Goal: Task Accomplishment & Management: Complete application form

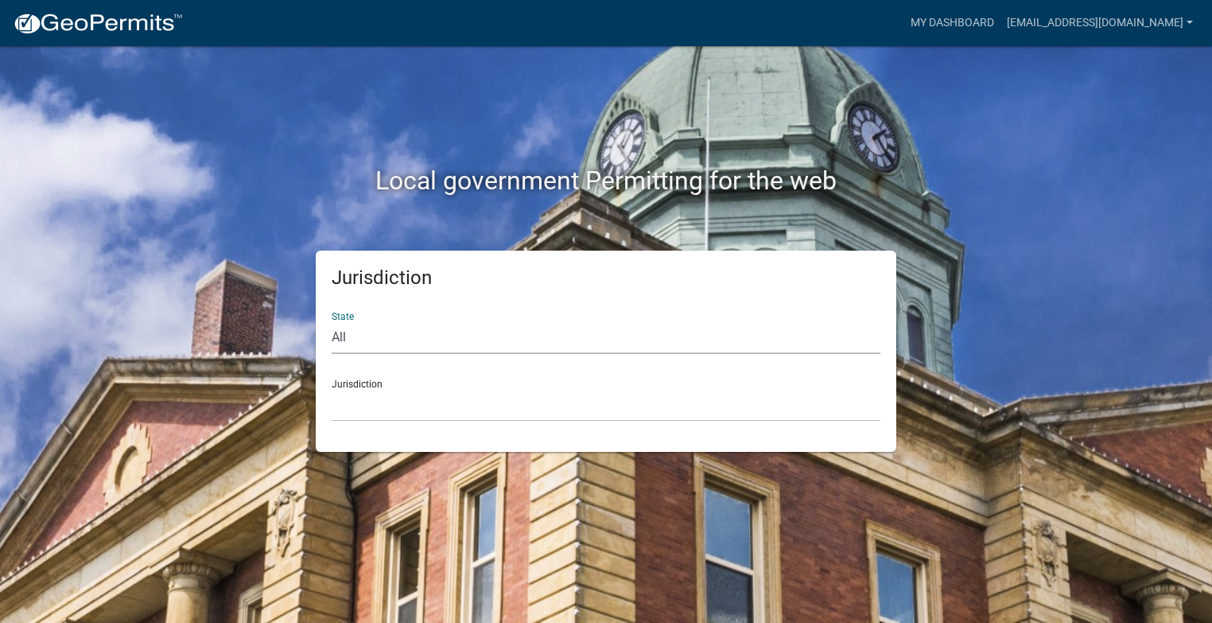
click at [334, 338] on select "All [US_STATE] [US_STATE] [US_STATE] [US_STATE] [US_STATE] [US_STATE] [US_STATE…" at bounding box center [606, 337] width 549 height 33
select select "[US_STATE]"
click at [332, 321] on select "All [US_STATE] [US_STATE] [US_STATE] [US_STATE] [US_STATE] [US_STATE] [US_STATE…" at bounding box center [606, 337] width 549 height 33
click at [365, 386] on div "Jurisdiction City of [GEOGRAPHIC_DATA], [US_STATE] City of [GEOGRAPHIC_DATA], […" at bounding box center [606, 394] width 549 height 55
click at [941, 23] on link "My Dashboard" at bounding box center [952, 23] width 96 height 30
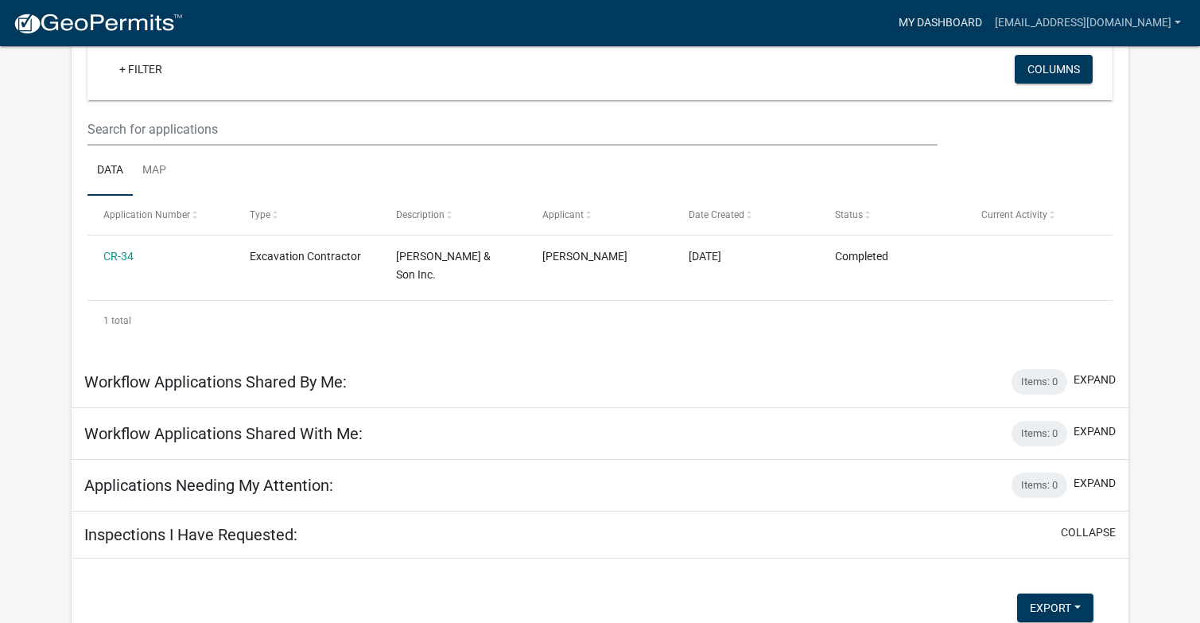
scroll to position [131, 0]
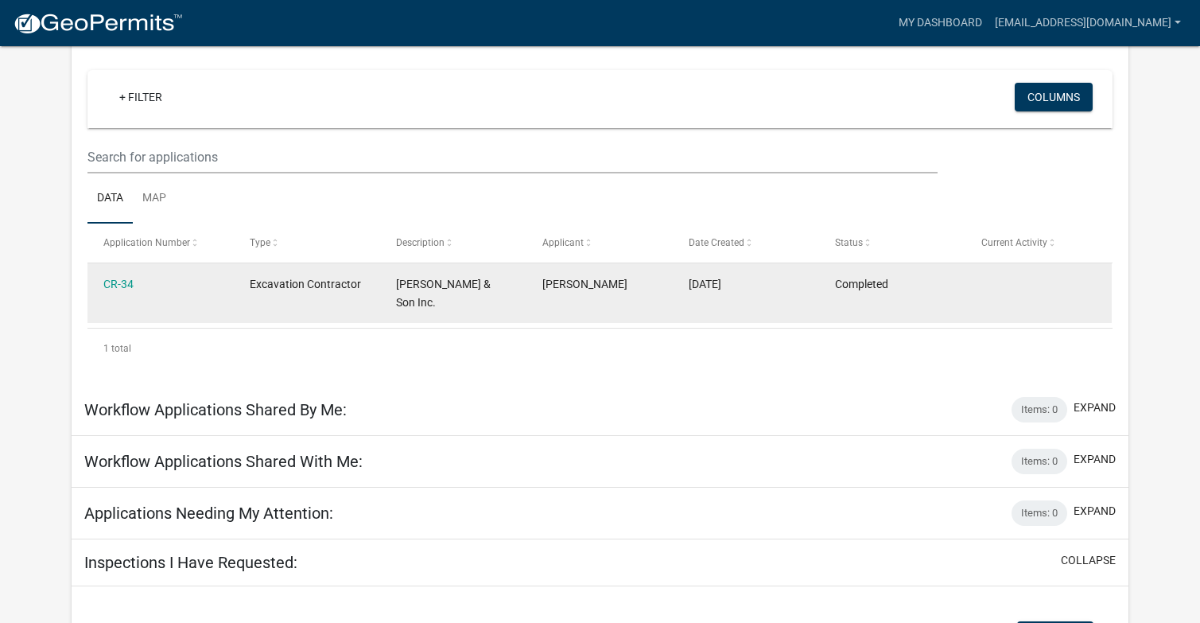
click at [355, 289] on span "Excavation Contractor" at bounding box center [305, 283] width 111 height 13
click at [130, 287] on link "CR-34" at bounding box center [118, 283] width 30 height 13
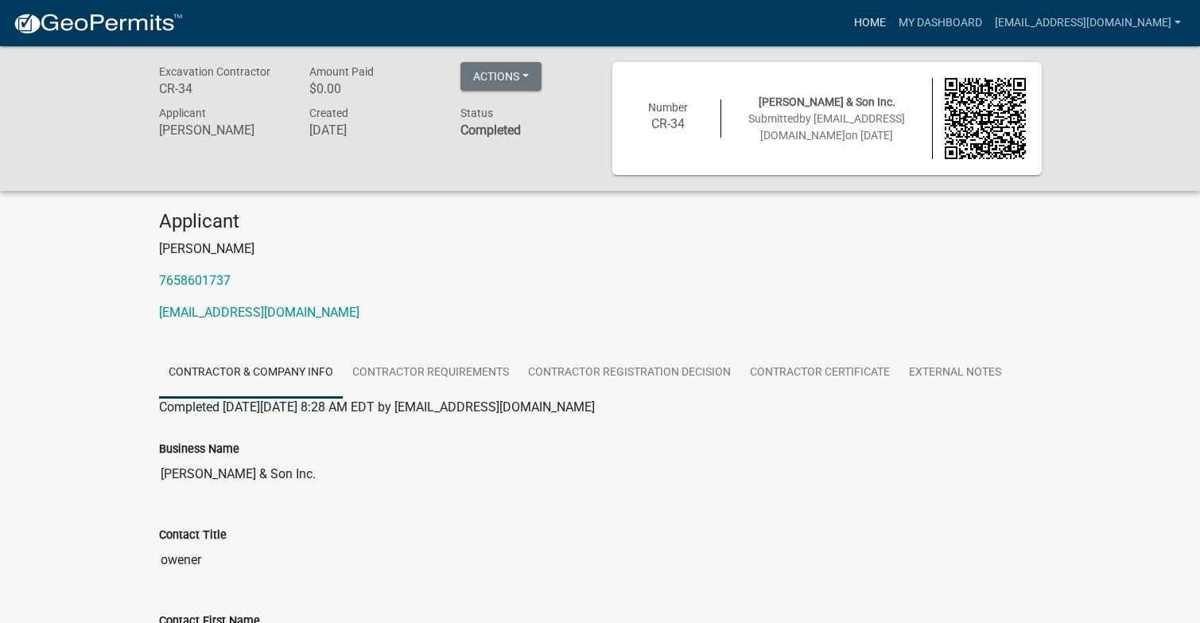
click at [867, 20] on link "Home" at bounding box center [870, 23] width 45 height 30
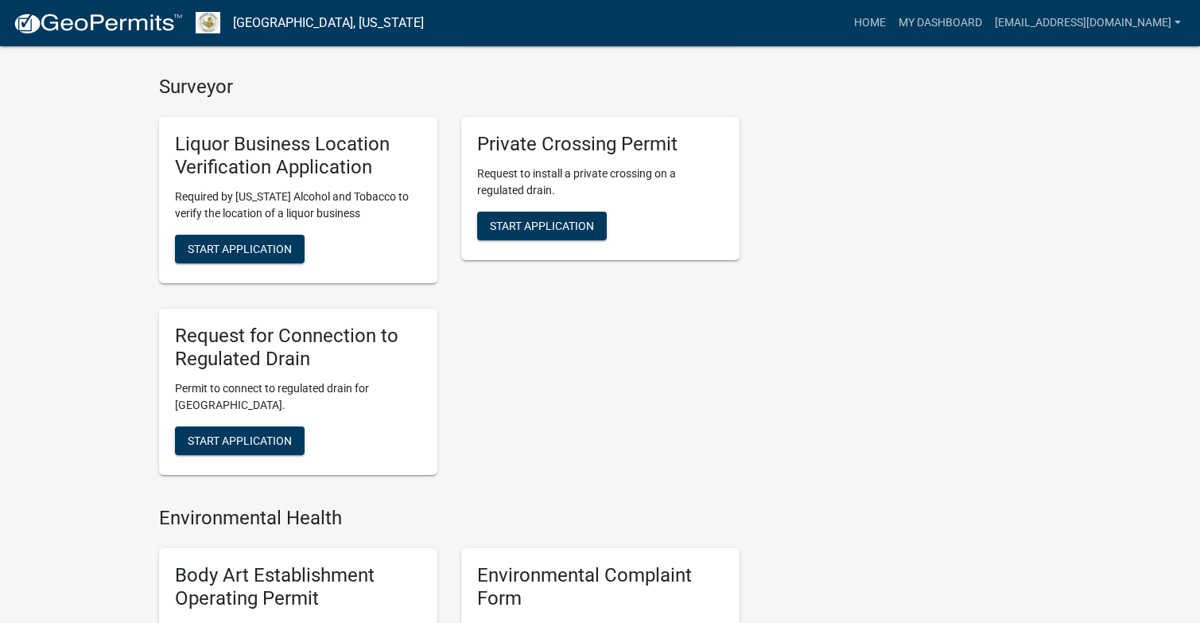
scroll to position [875, 0]
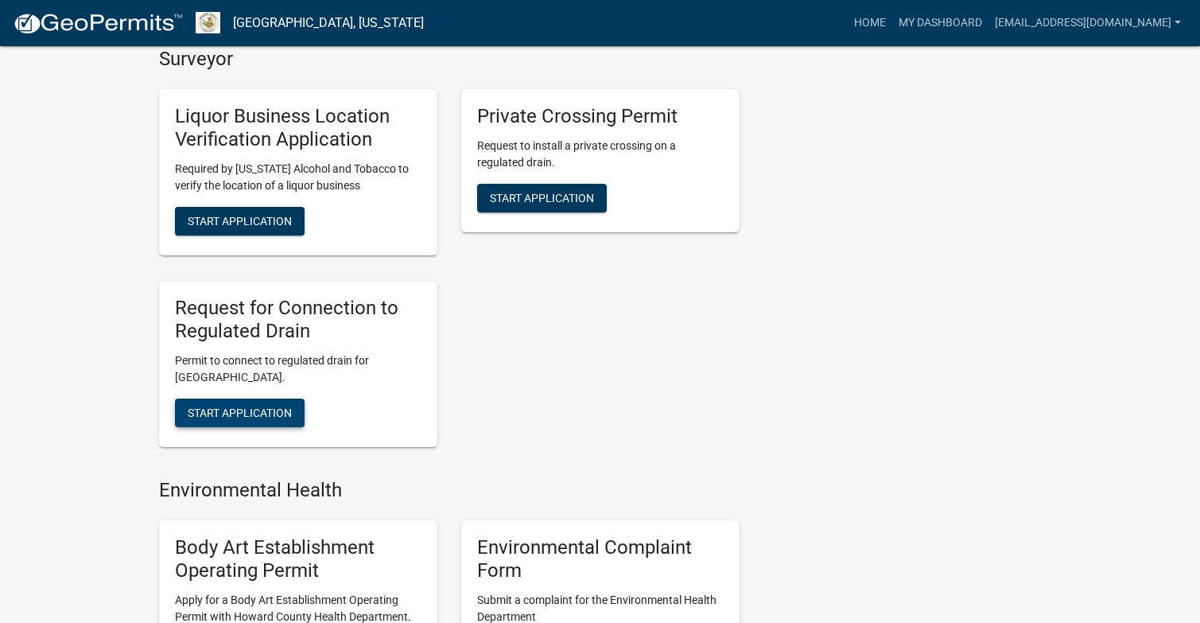
click at [287, 415] on span "Start Application" at bounding box center [240, 411] width 104 height 13
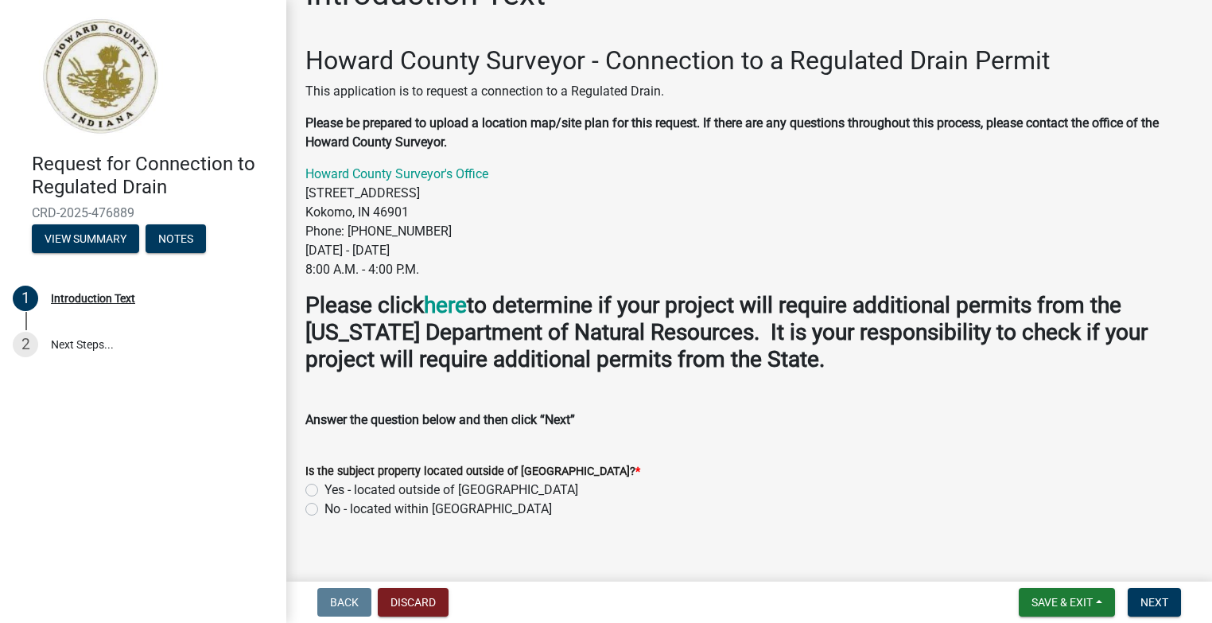
scroll to position [64, 0]
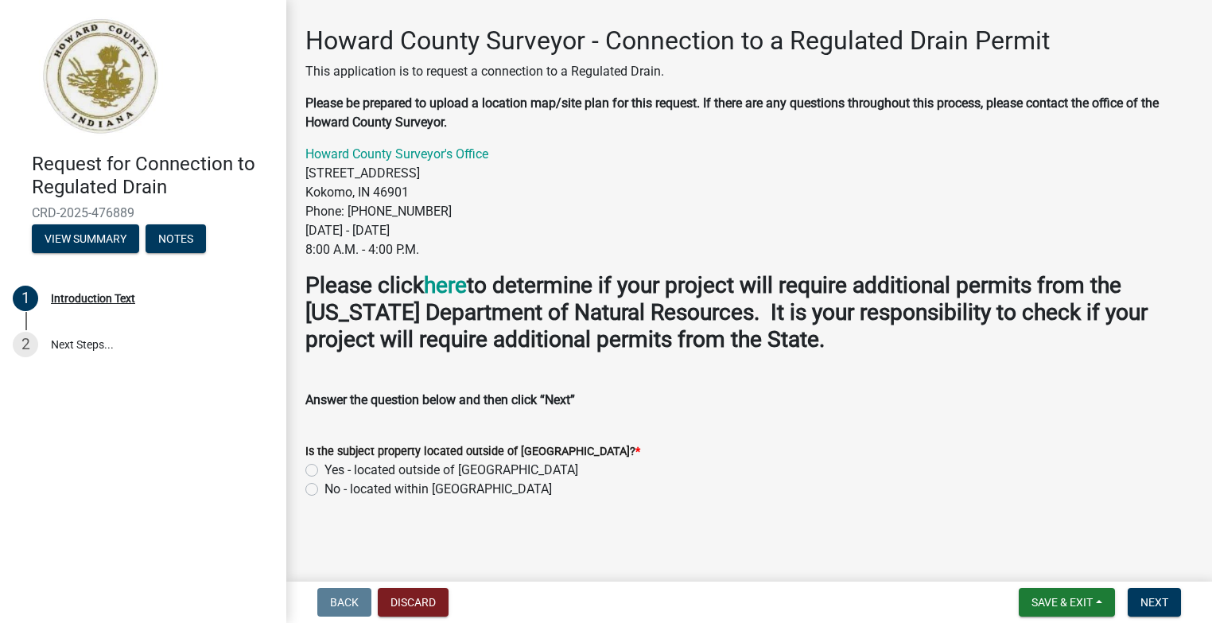
click at [324, 487] on label "No - located within [GEOGRAPHIC_DATA]" at bounding box center [437, 488] width 227 height 19
click at [324, 487] on input "No - located within [GEOGRAPHIC_DATA]" at bounding box center [329, 484] width 10 height 10
radio input "true"
click at [1151, 601] on span "Next" at bounding box center [1154, 602] width 28 height 13
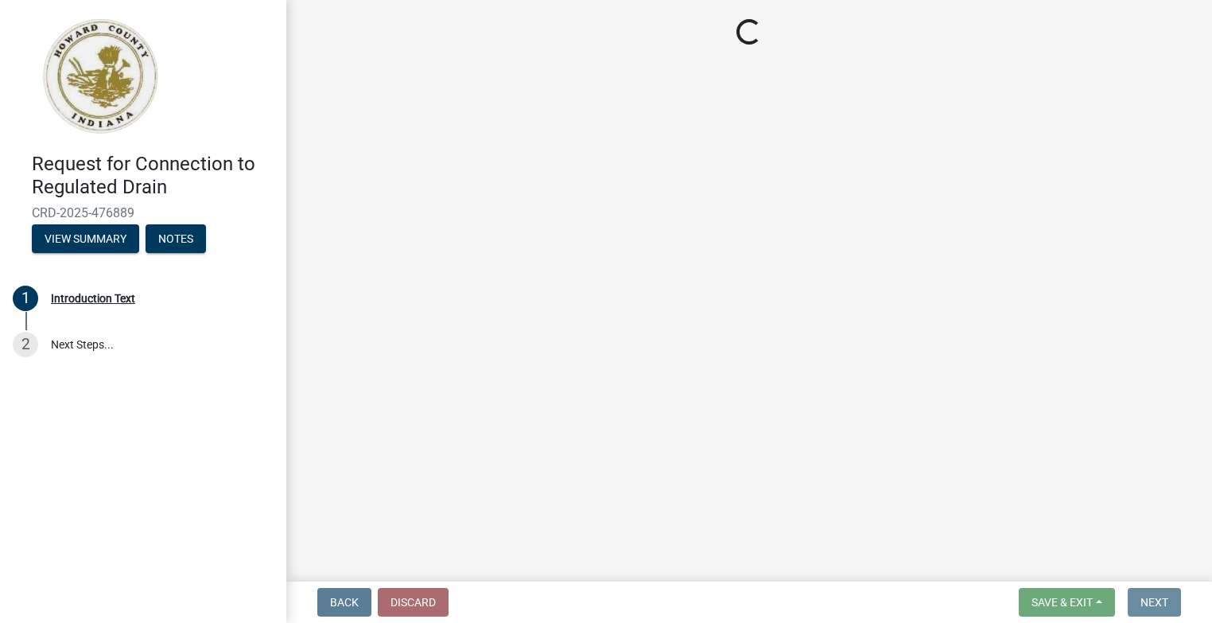
scroll to position [0, 0]
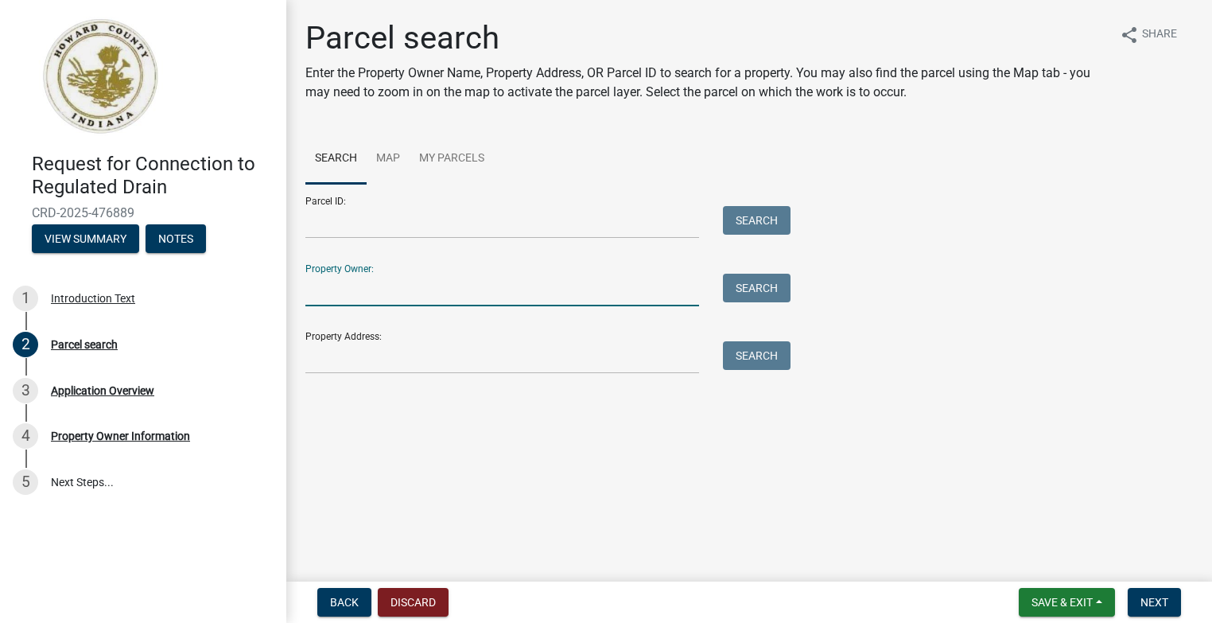
click at [313, 300] on input "Property Owner:" at bounding box center [502, 290] width 394 height 33
click at [320, 365] on input "Property Address:" at bounding box center [502, 357] width 394 height 33
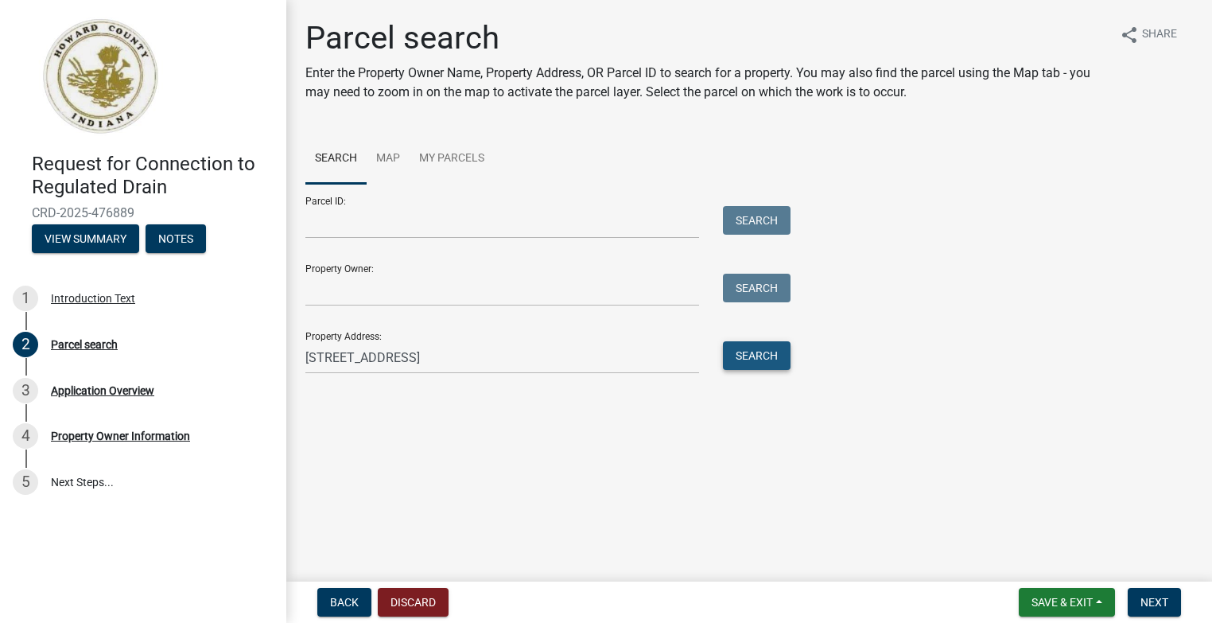
click at [760, 358] on button "Search" at bounding box center [757, 355] width 68 height 29
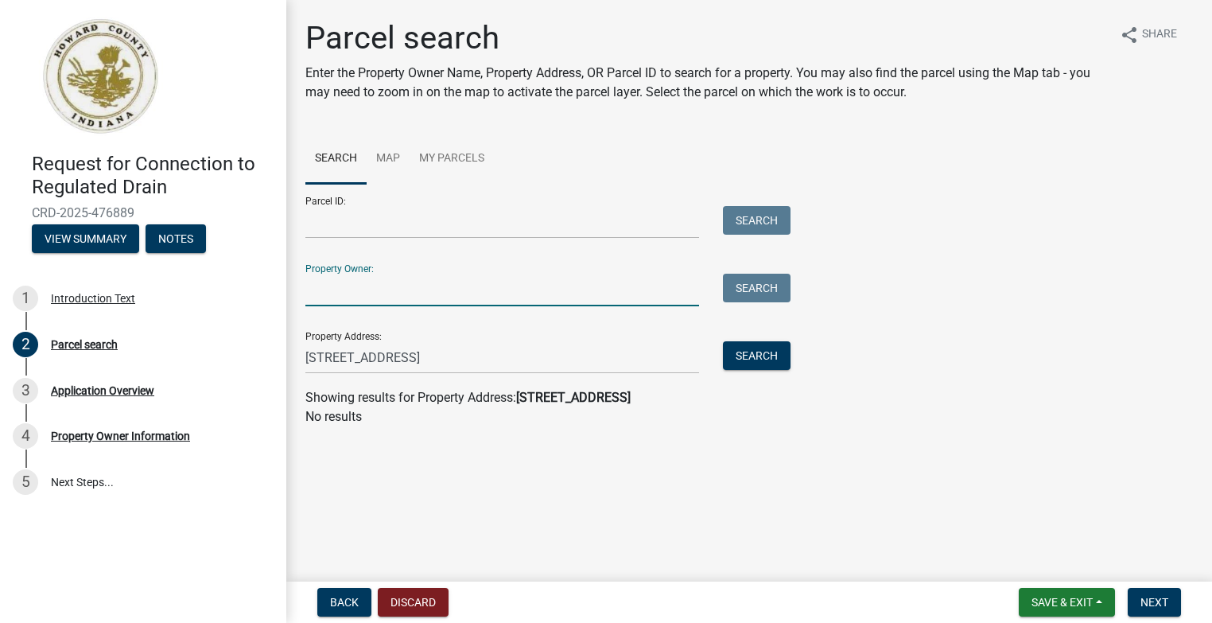
click at [344, 297] on input "Property Owner:" at bounding box center [502, 290] width 394 height 33
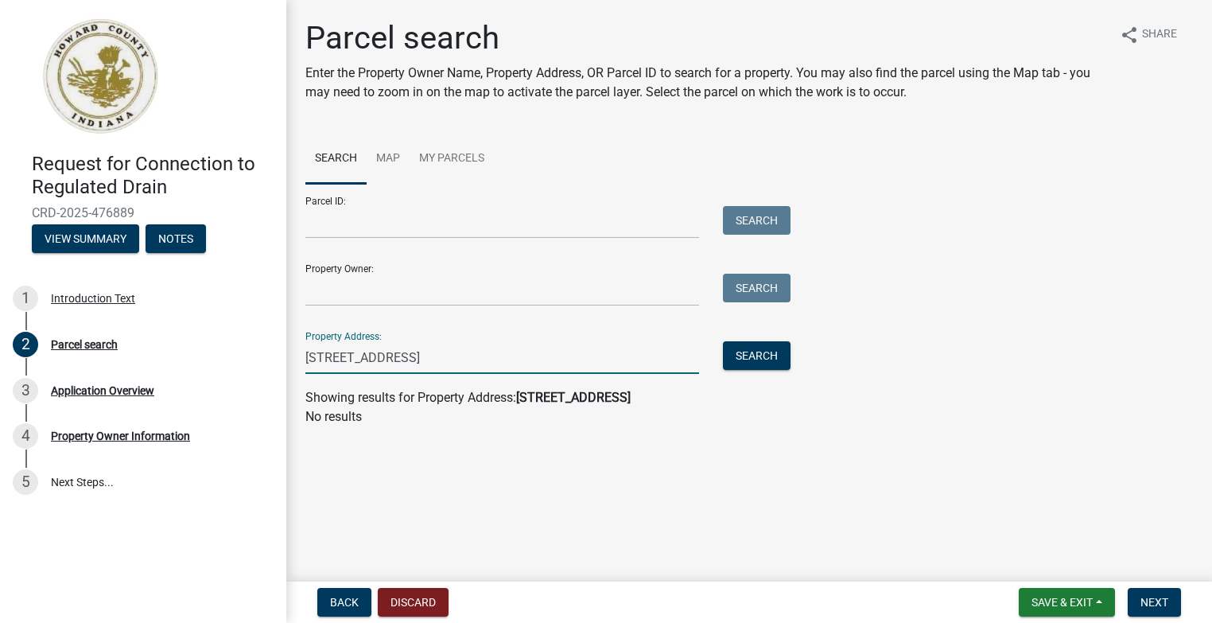
click at [326, 356] on input "[STREET_ADDRESS]" at bounding box center [502, 357] width 394 height 33
type input "[STREET_ADDRESS]"
click at [752, 357] on button "Search" at bounding box center [757, 355] width 68 height 29
click at [387, 158] on link "Map" at bounding box center [388, 159] width 43 height 51
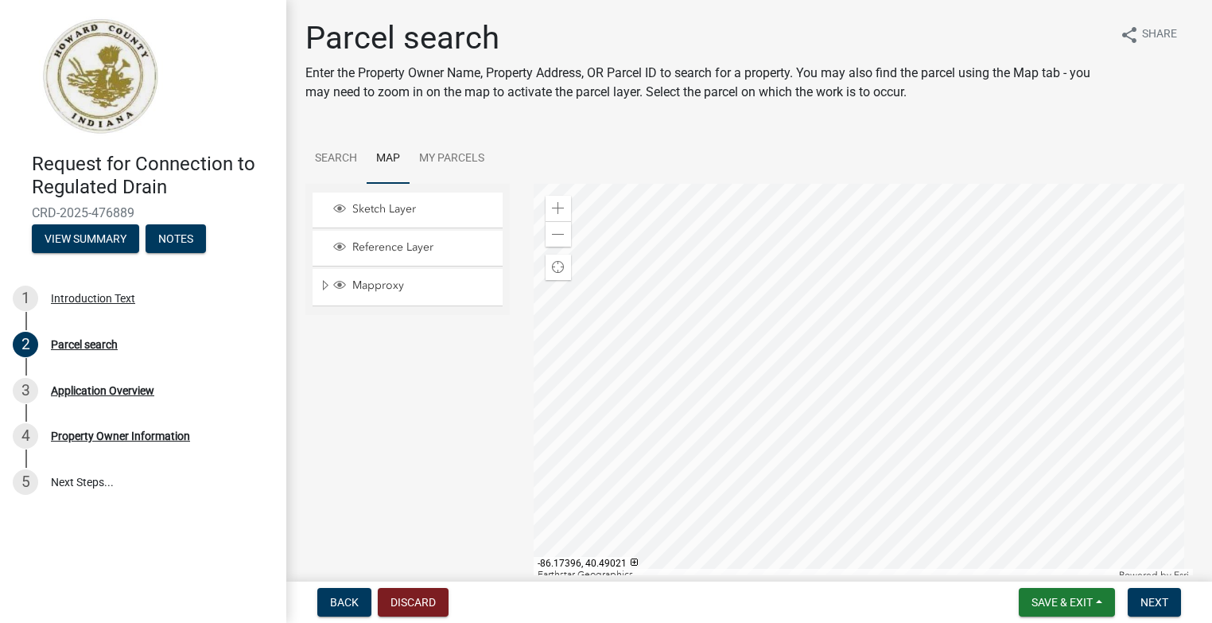
click at [801, 354] on div at bounding box center [864, 383] width 660 height 398
click at [783, 281] on div at bounding box center [864, 383] width 660 height 398
click at [751, 293] on div at bounding box center [864, 383] width 660 height 398
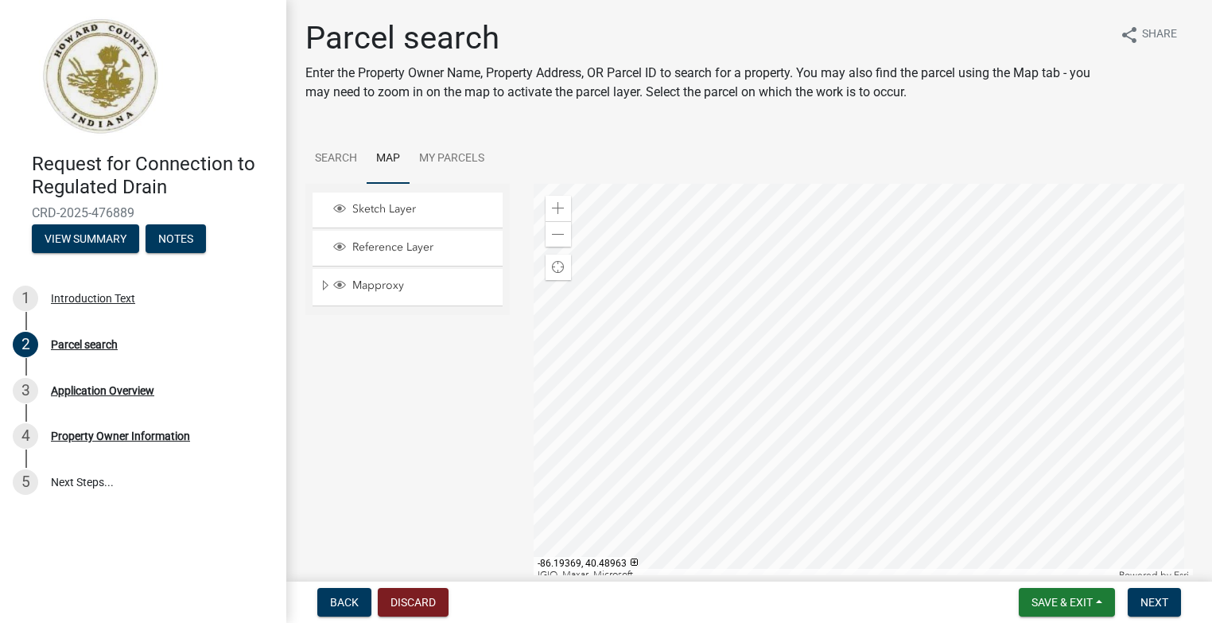
click at [748, 343] on div at bounding box center [864, 383] width 660 height 398
click at [873, 332] on div at bounding box center [864, 383] width 660 height 398
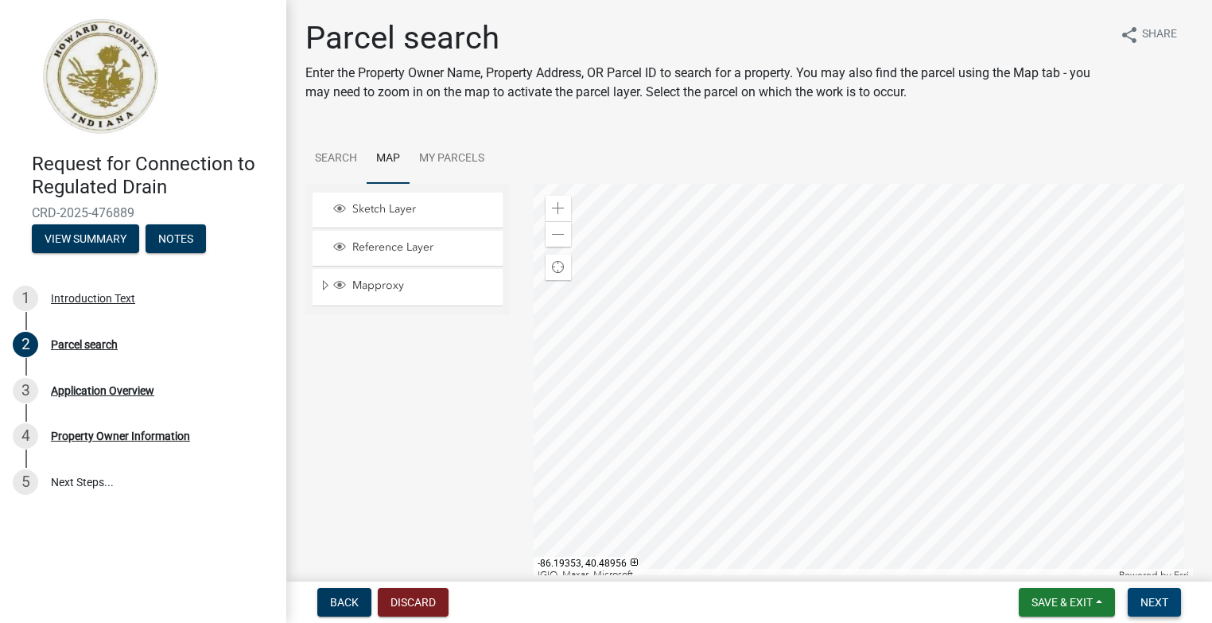
click at [1162, 600] on span "Next" at bounding box center [1154, 602] width 28 height 13
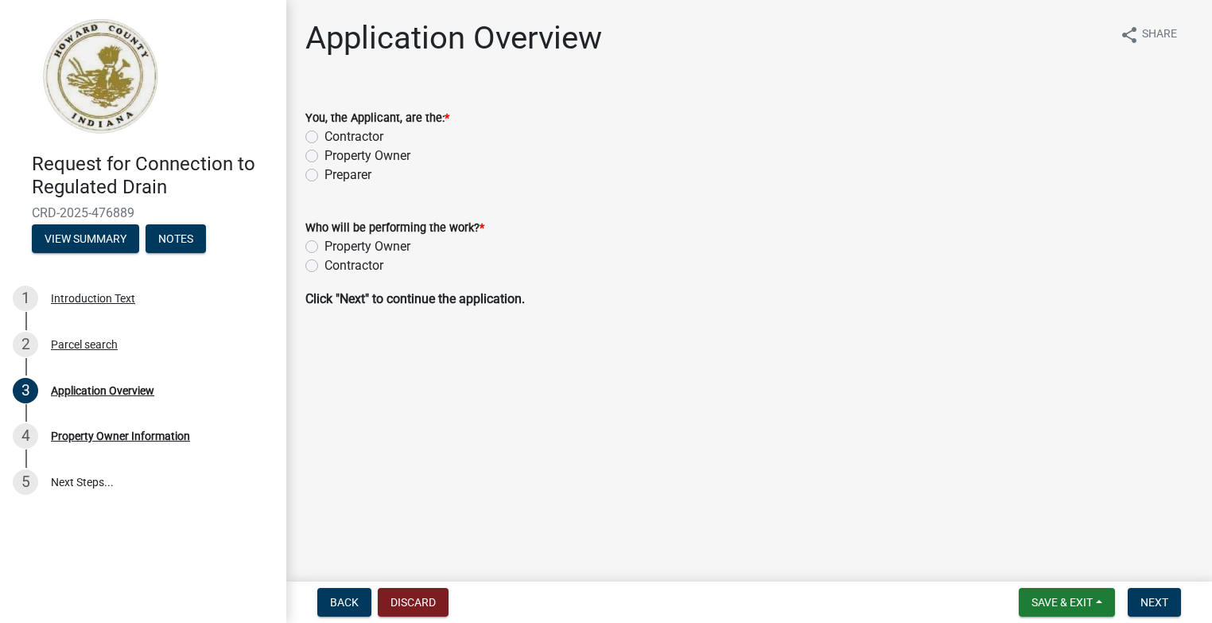
click at [324, 138] on label "Contractor" at bounding box center [353, 136] width 59 height 19
click at [324, 138] on input "Contractor" at bounding box center [329, 132] width 10 height 10
radio input "true"
click at [324, 265] on label "Contractor" at bounding box center [353, 265] width 59 height 19
click at [324, 265] on input "Contractor" at bounding box center [329, 261] width 10 height 10
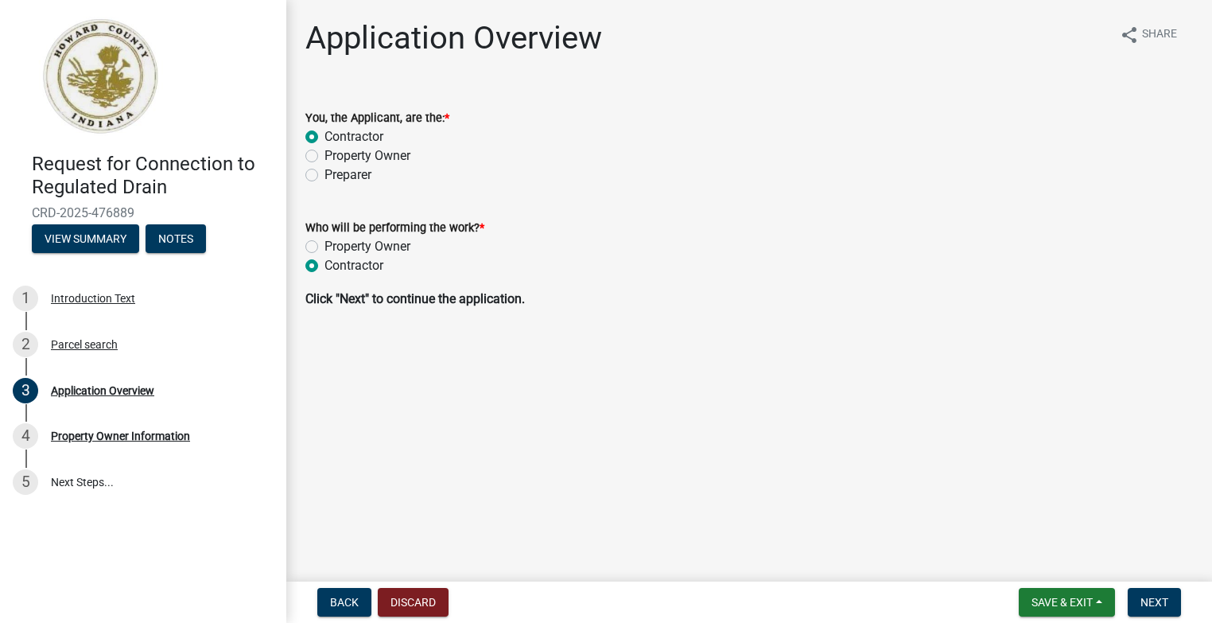
radio input "true"
click at [1151, 602] on span "Next" at bounding box center [1154, 602] width 28 height 13
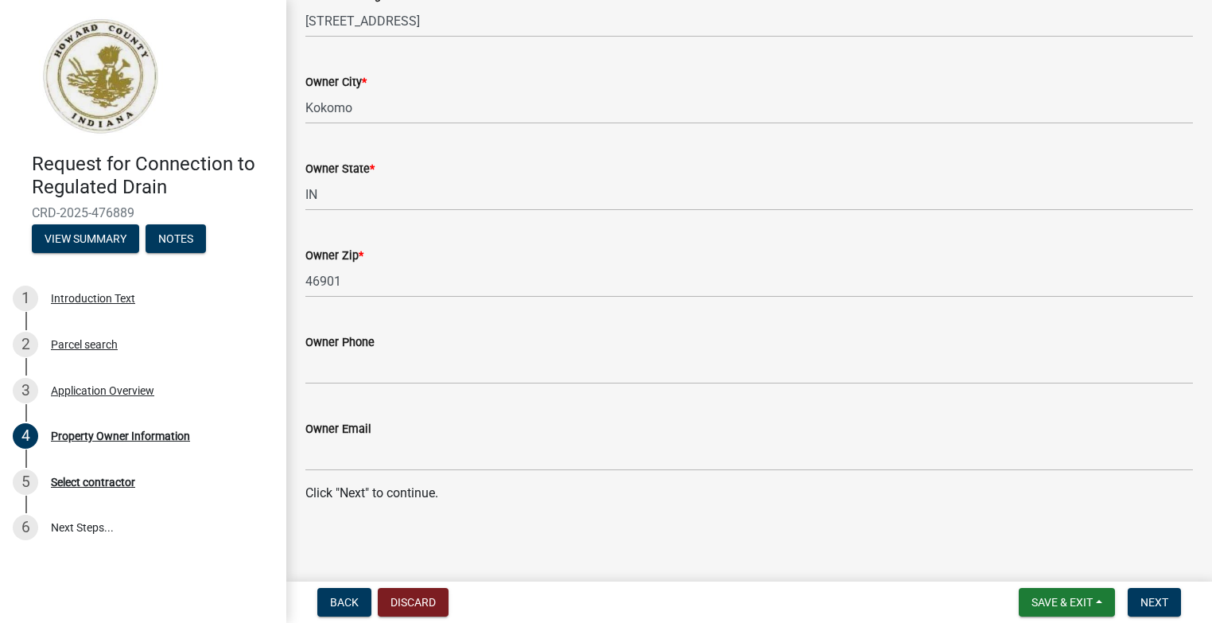
scroll to position [250, 0]
click at [1164, 605] on span "Next" at bounding box center [1154, 602] width 28 height 13
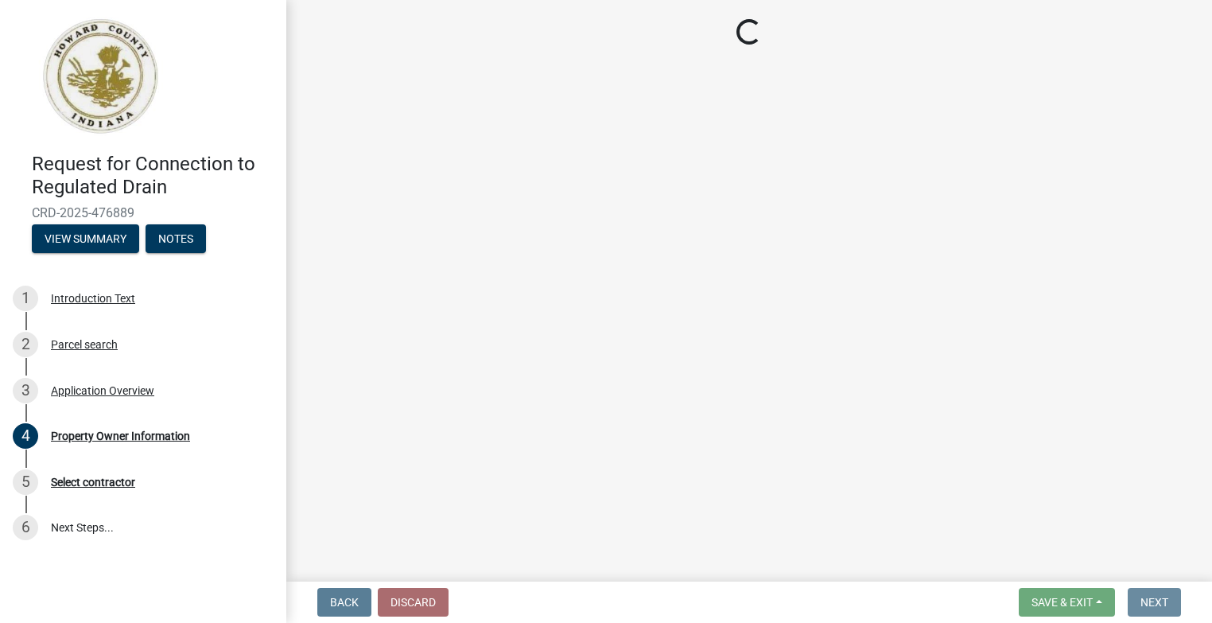
scroll to position [0, 0]
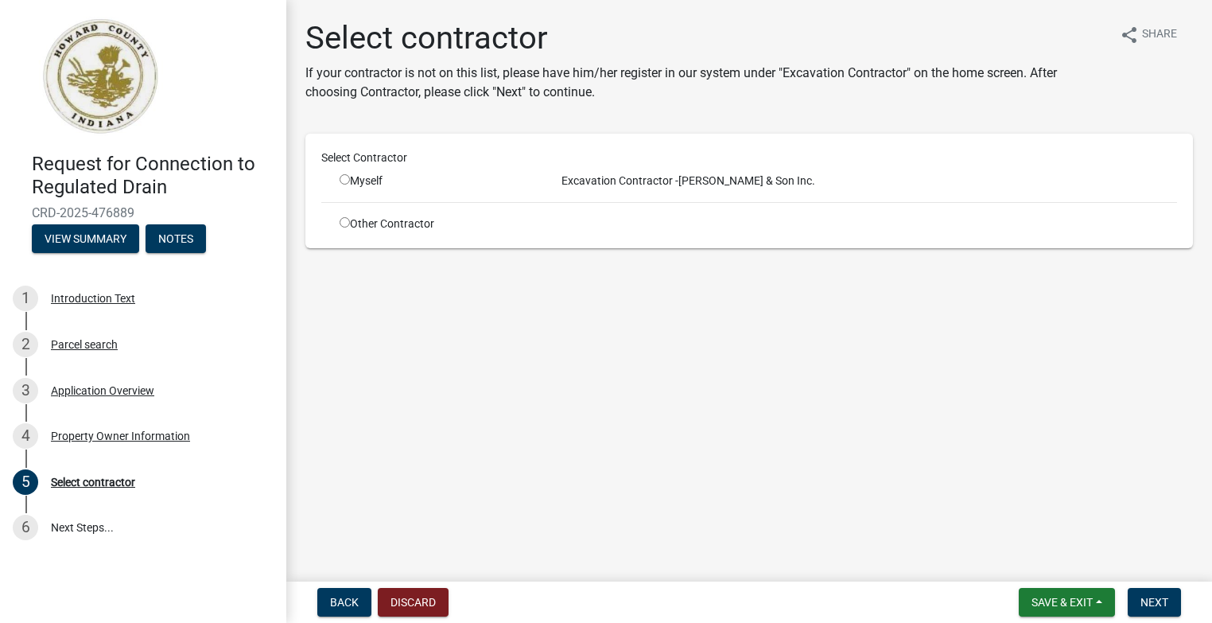
click at [343, 179] on input "radio" at bounding box center [345, 179] width 10 height 10
radio input "true"
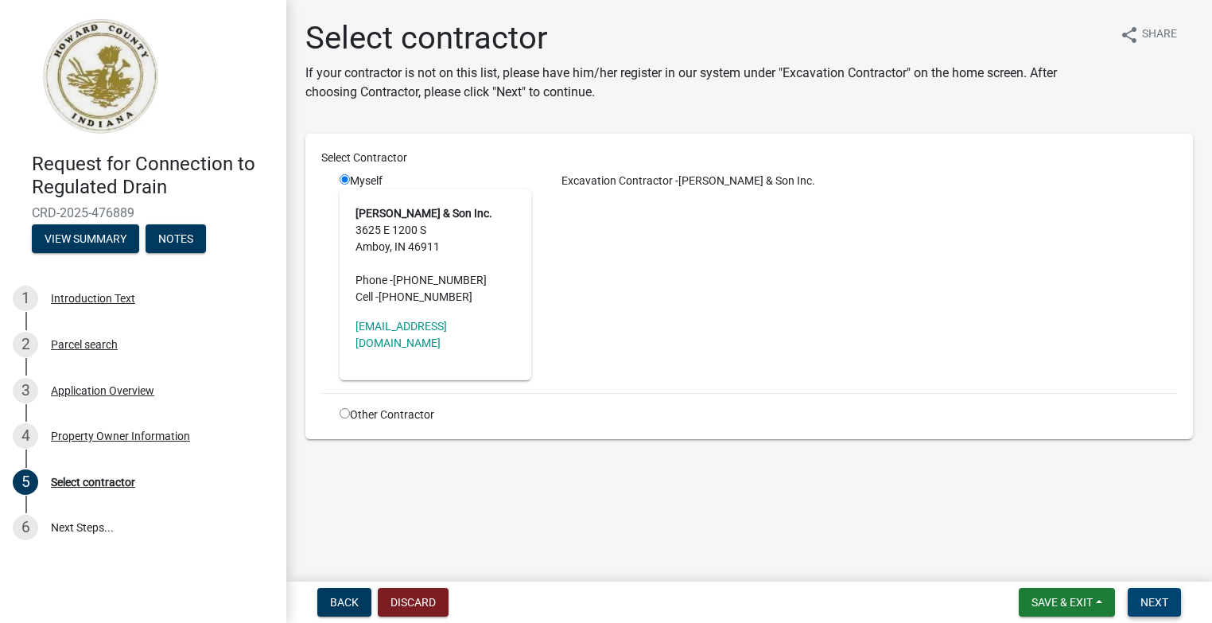
click at [1160, 603] on span "Next" at bounding box center [1154, 602] width 28 height 13
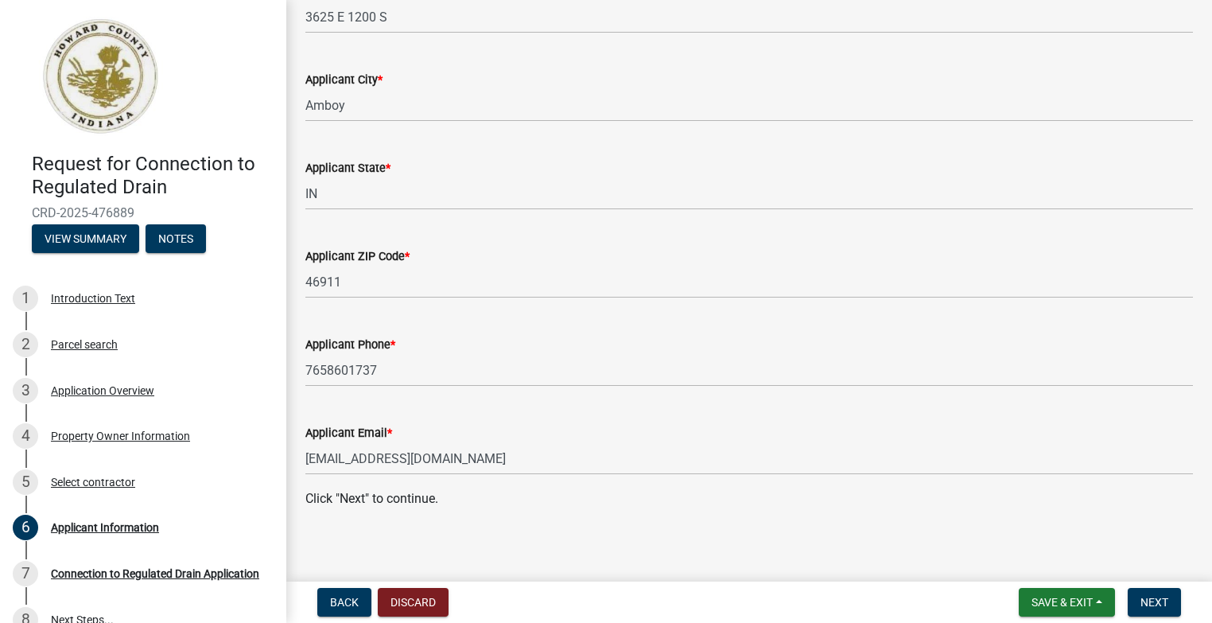
scroll to position [262, 0]
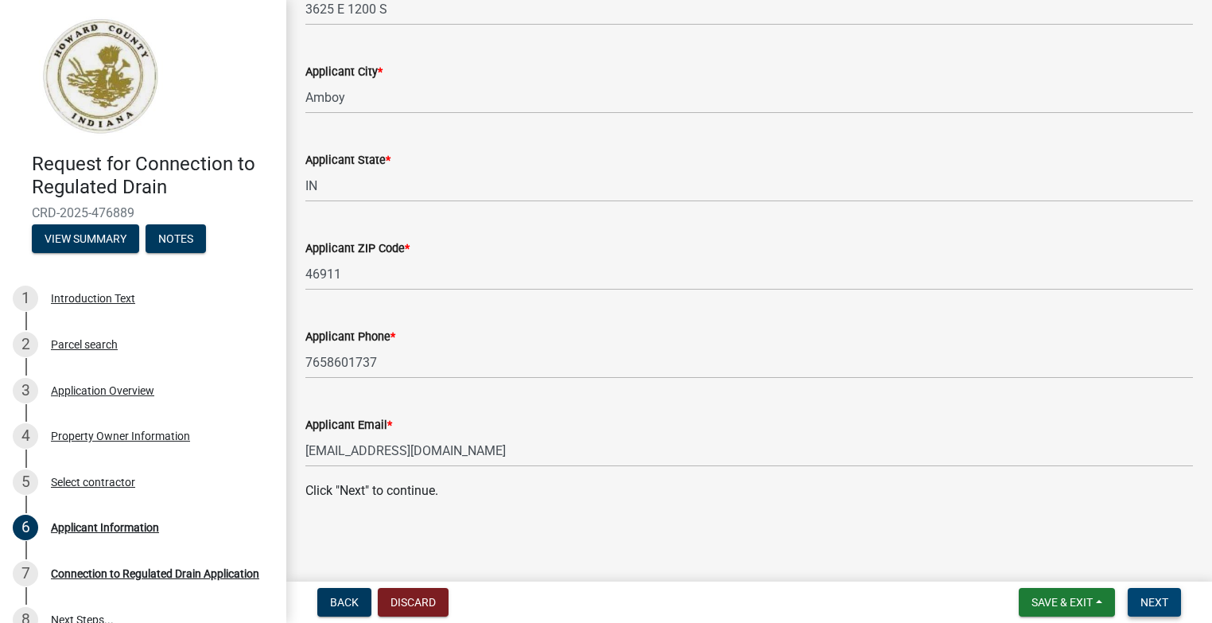
click at [1160, 601] on span "Next" at bounding box center [1154, 602] width 28 height 13
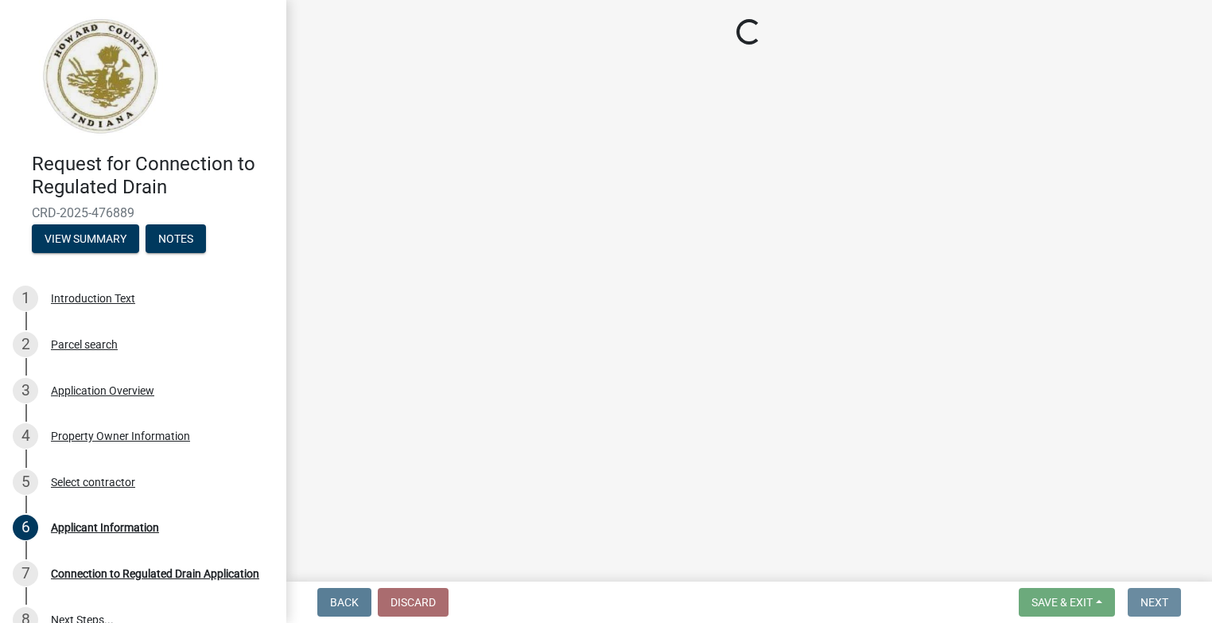
scroll to position [0, 0]
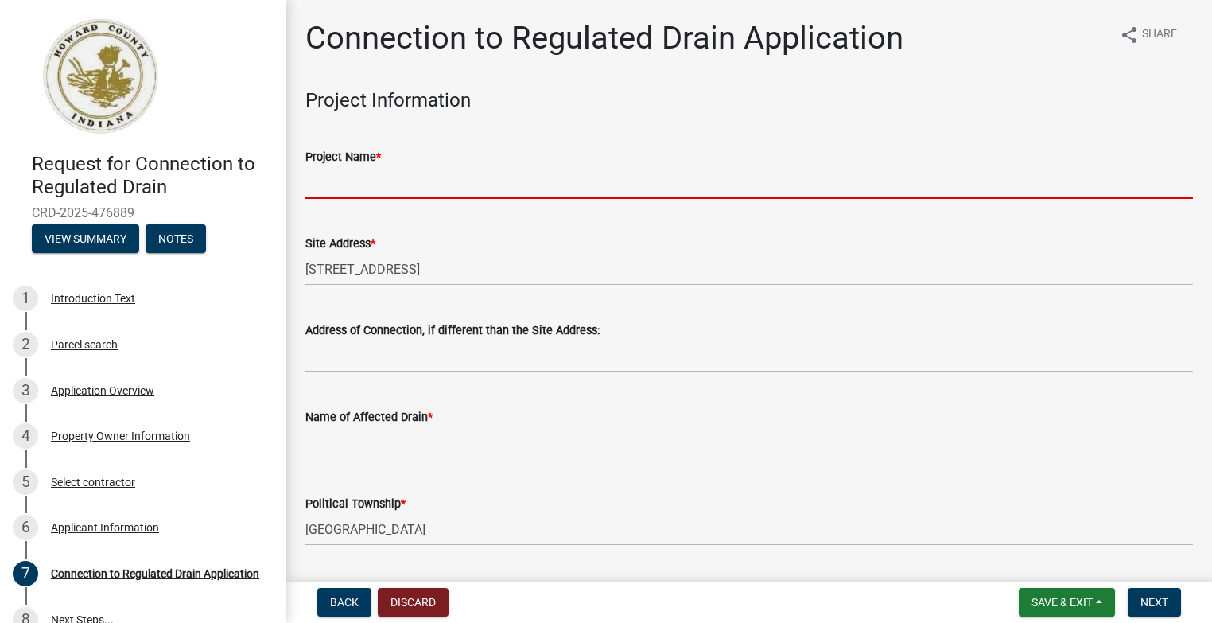
click at [366, 192] on input "Project Name *" at bounding box center [748, 182] width 887 height 33
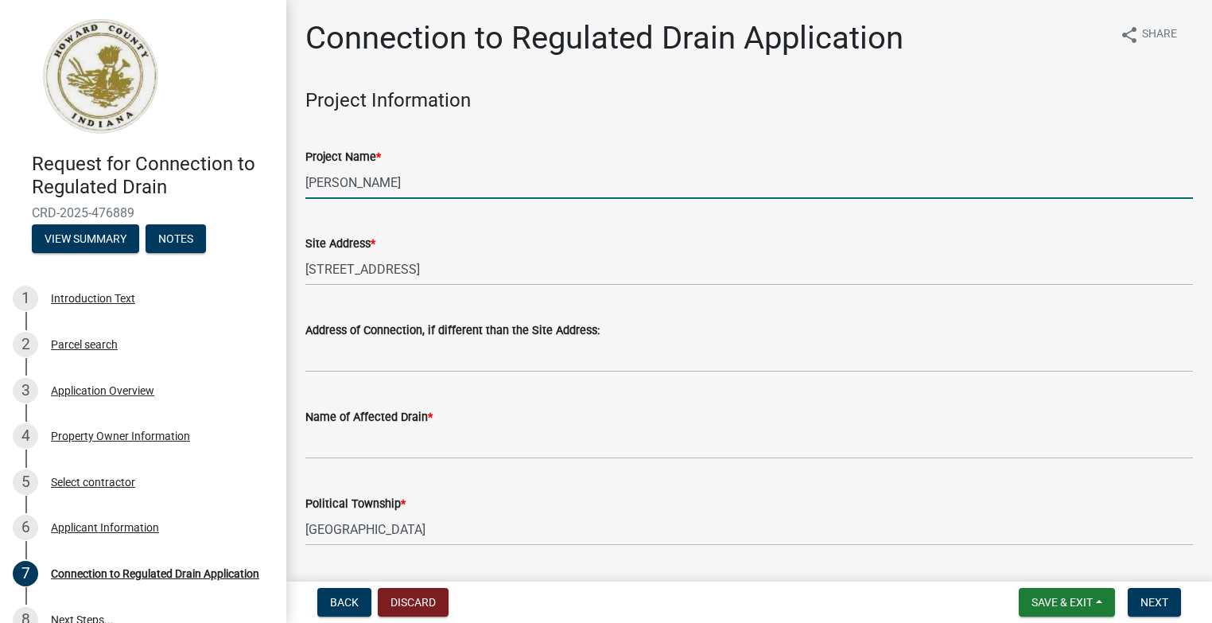
type input "[PERSON_NAME]"
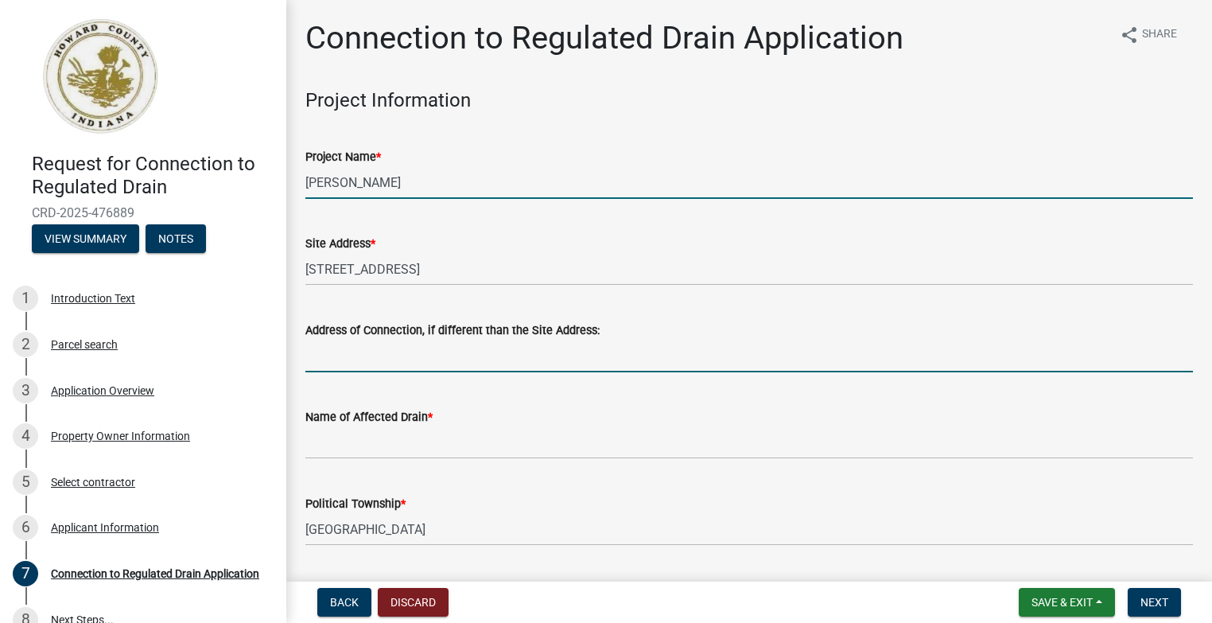
click at [368, 363] on input "Address of Connection, if different than the Site Address:" at bounding box center [748, 356] width 887 height 33
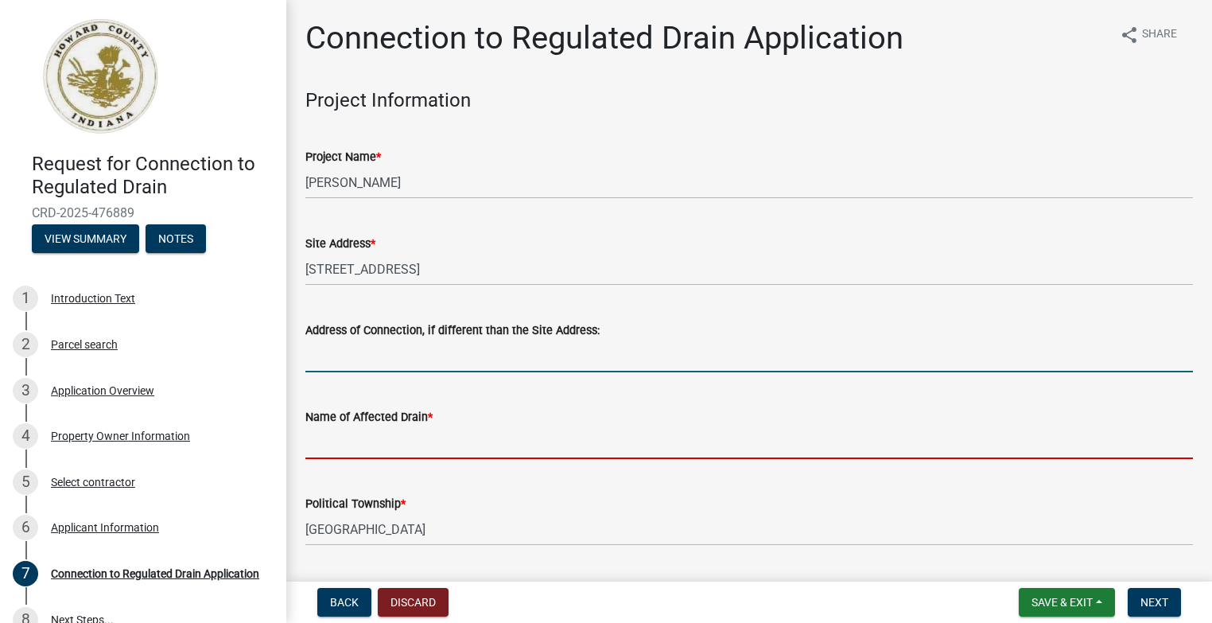
click at [350, 452] on input "Name of Affected Drain *" at bounding box center [748, 442] width 887 height 33
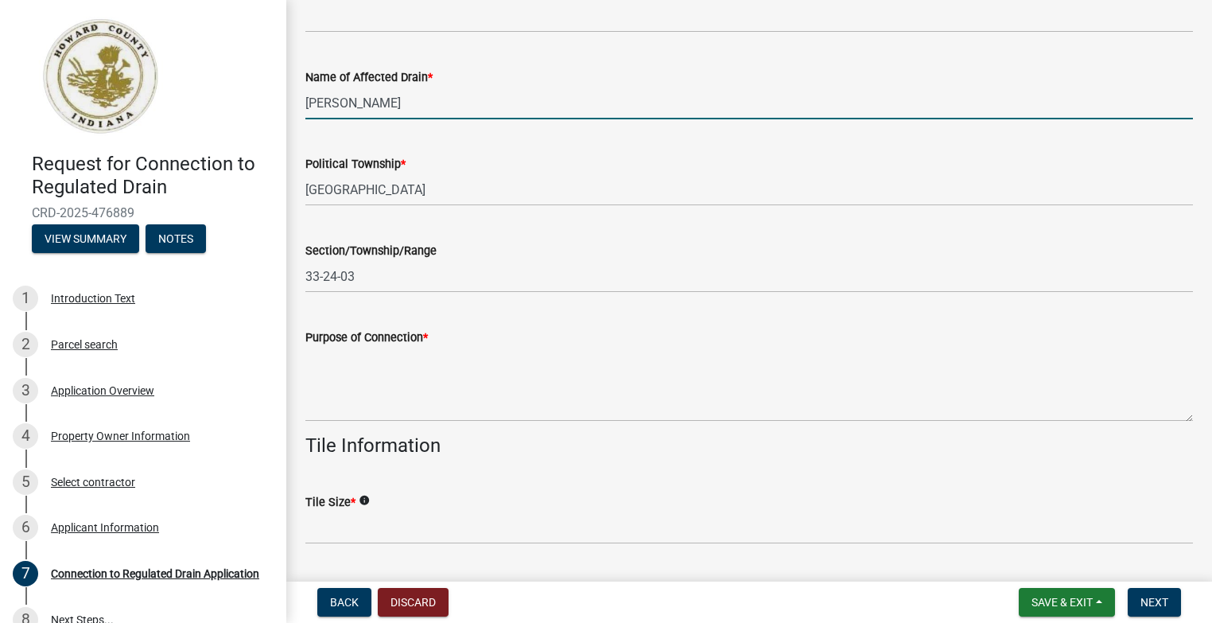
scroll to position [398, 0]
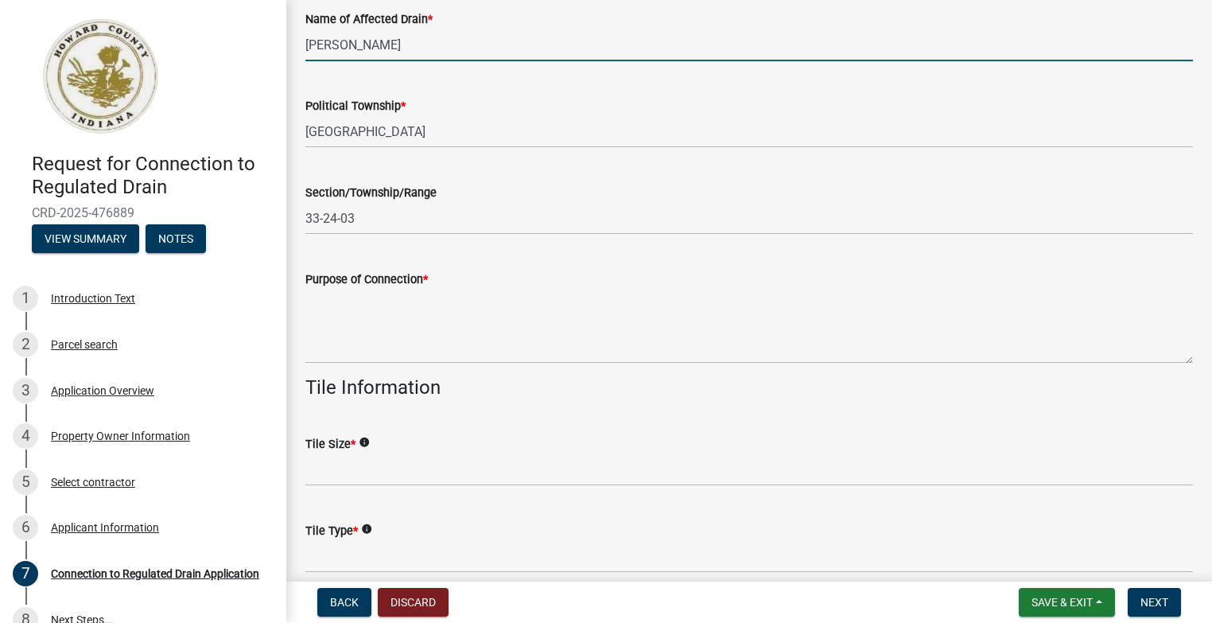
type input "[PERSON_NAME]"
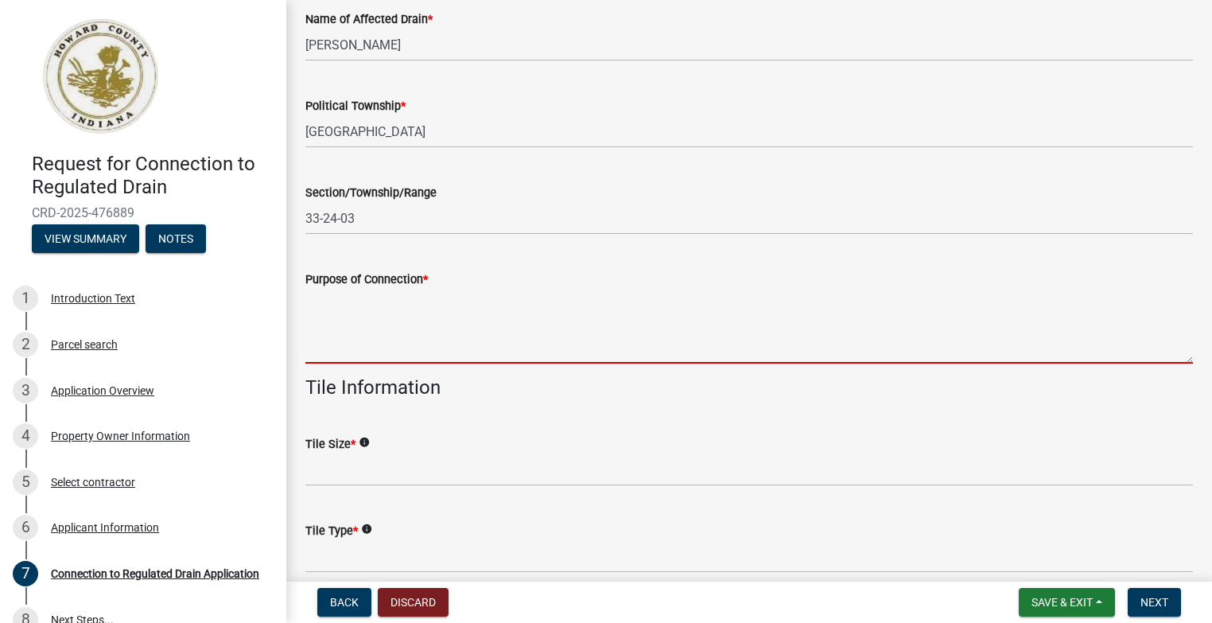
click at [330, 356] on textarea "Purpose of Connection *" at bounding box center [748, 326] width 887 height 75
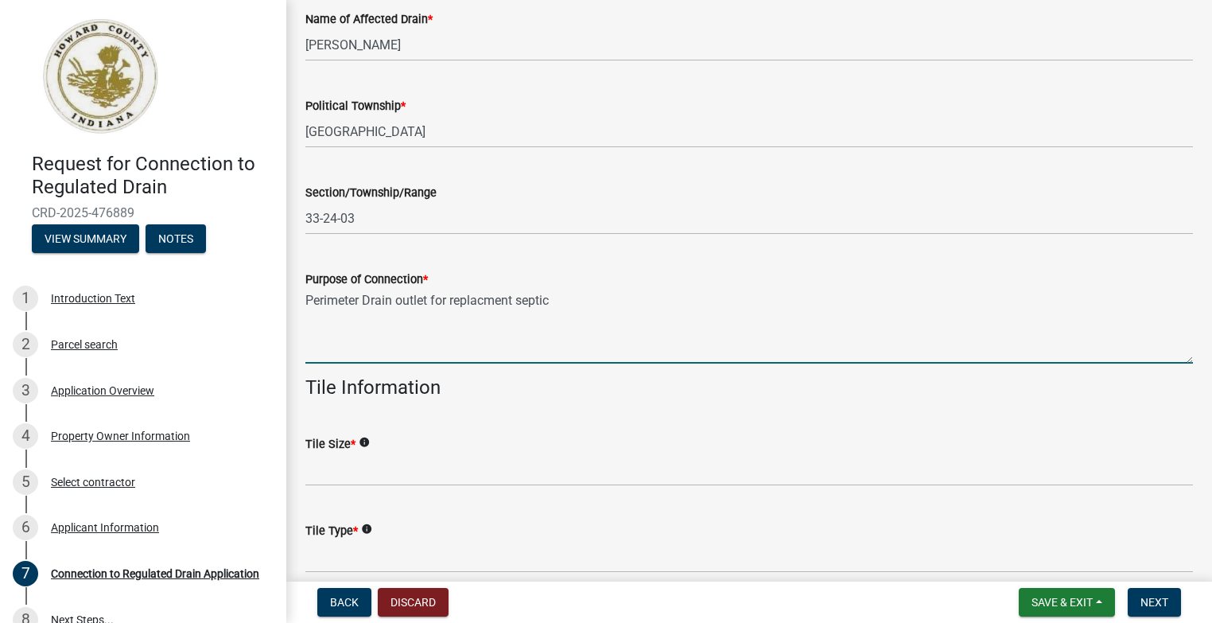
click at [485, 299] on textarea "Perimeter Drain outlet for replacment septic" at bounding box center [748, 326] width 887 height 75
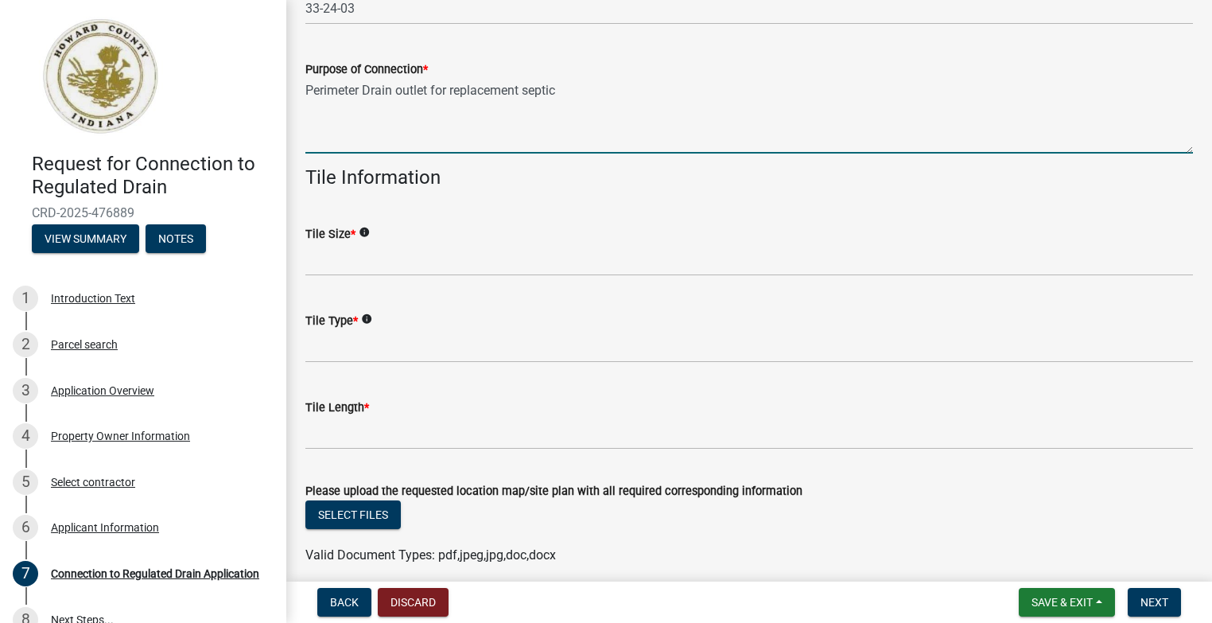
scroll to position [636, 0]
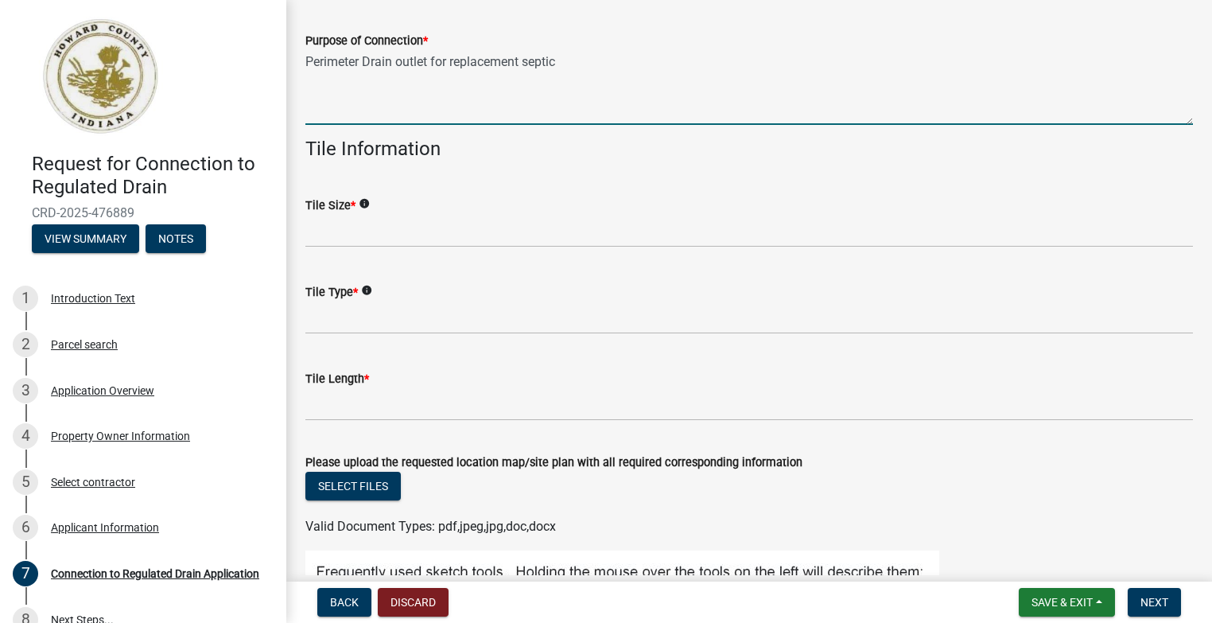
type textarea "Perimeter Drain outlet for replacement septic"
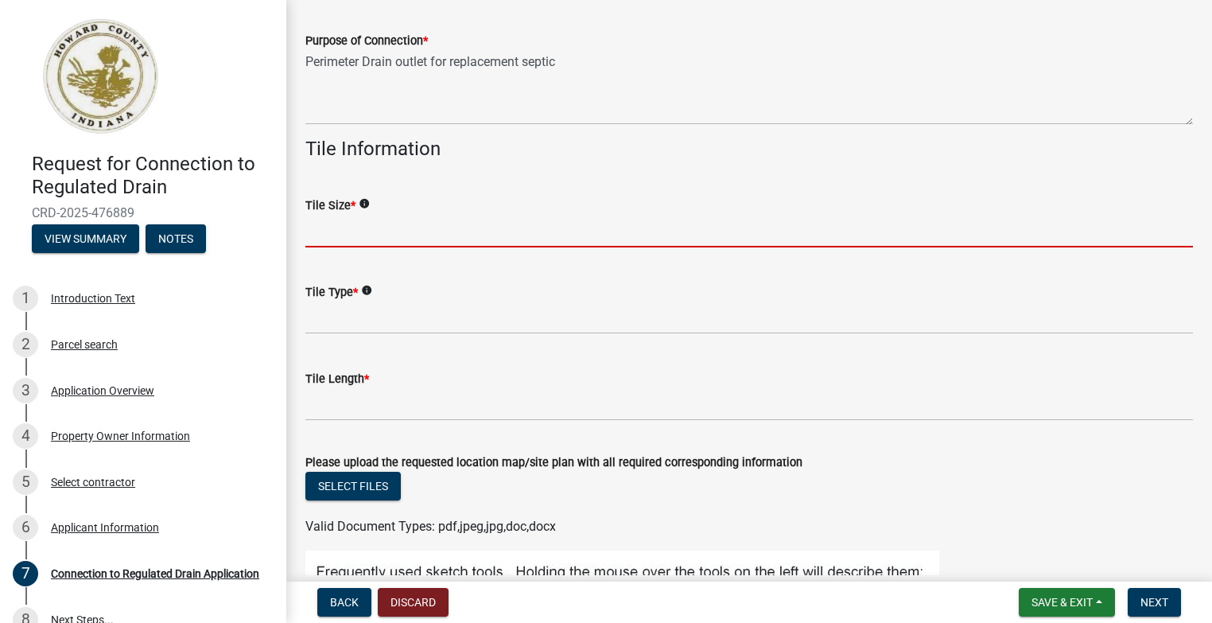
click at [355, 240] on input "Tile Size *" at bounding box center [748, 231] width 887 height 33
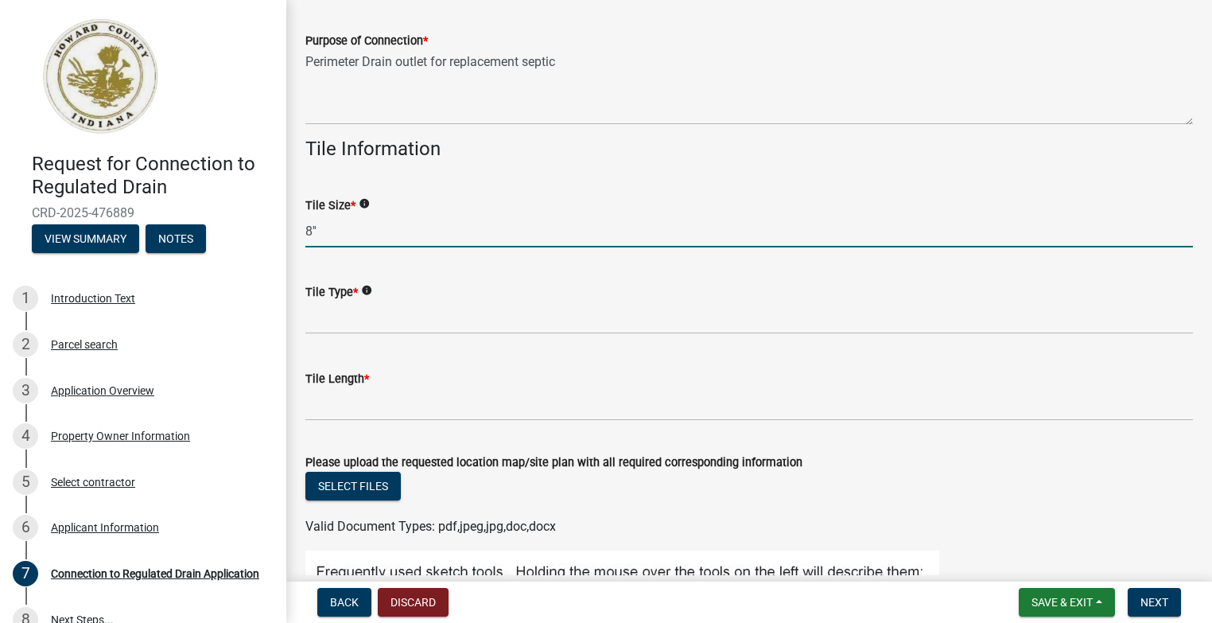
type input "8''"
click at [364, 204] on icon "info" at bounding box center [364, 203] width 11 height 11
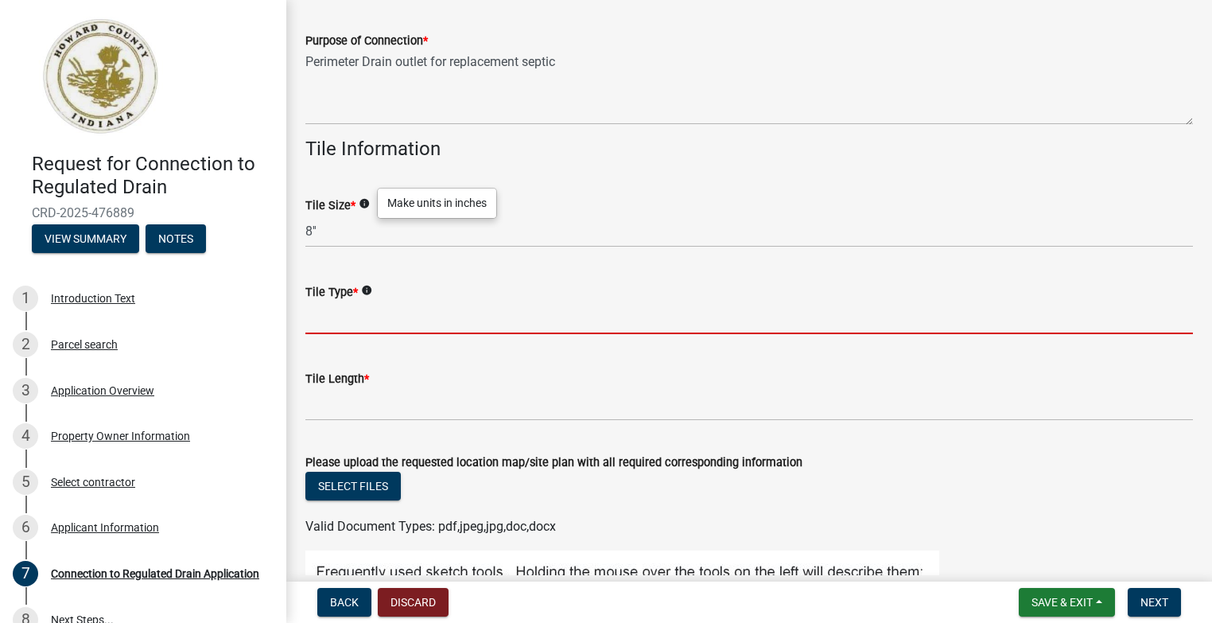
click at [361, 326] on input "Tile Type *" at bounding box center [748, 317] width 887 height 33
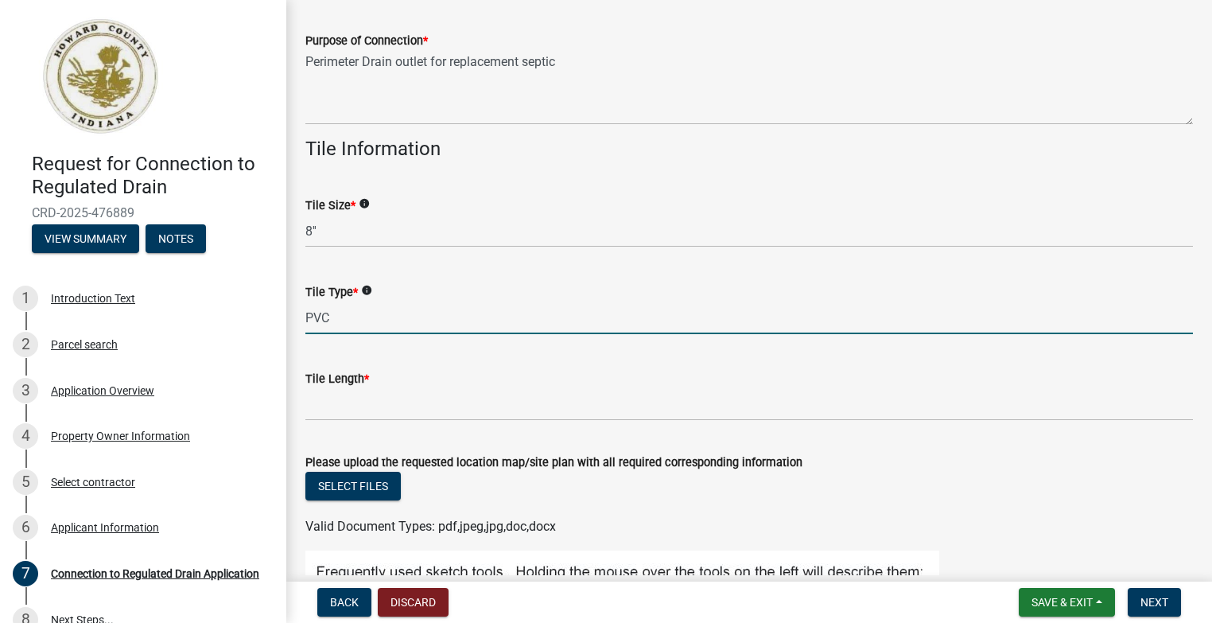
type input "PVC"
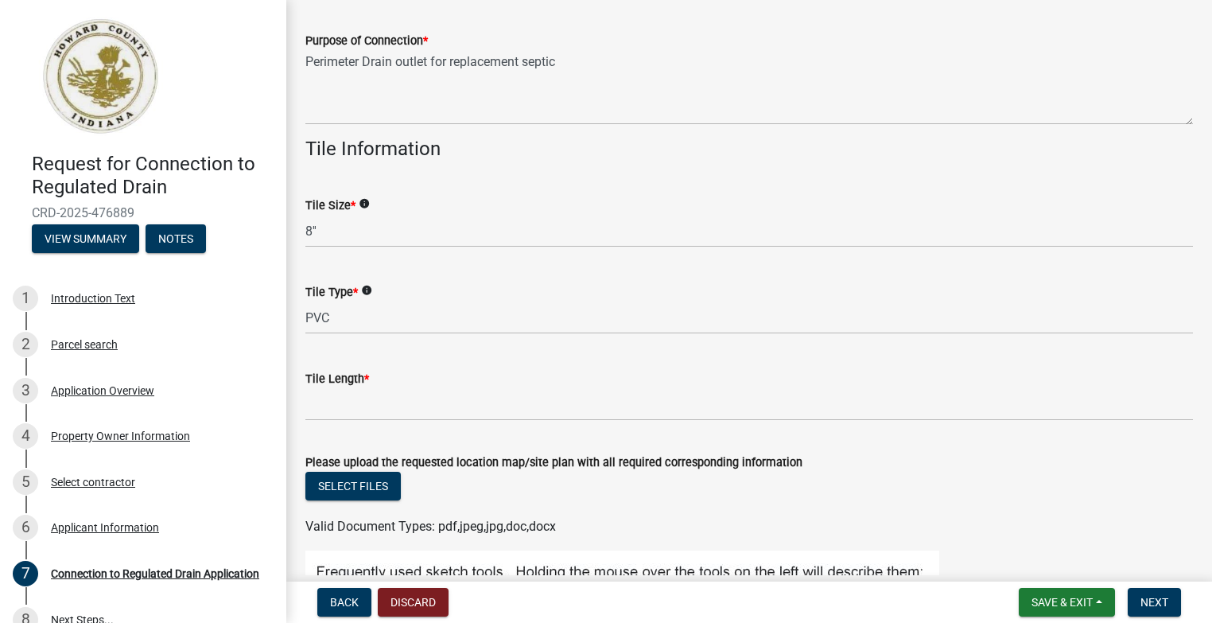
click at [368, 289] on icon "info" at bounding box center [366, 290] width 11 height 11
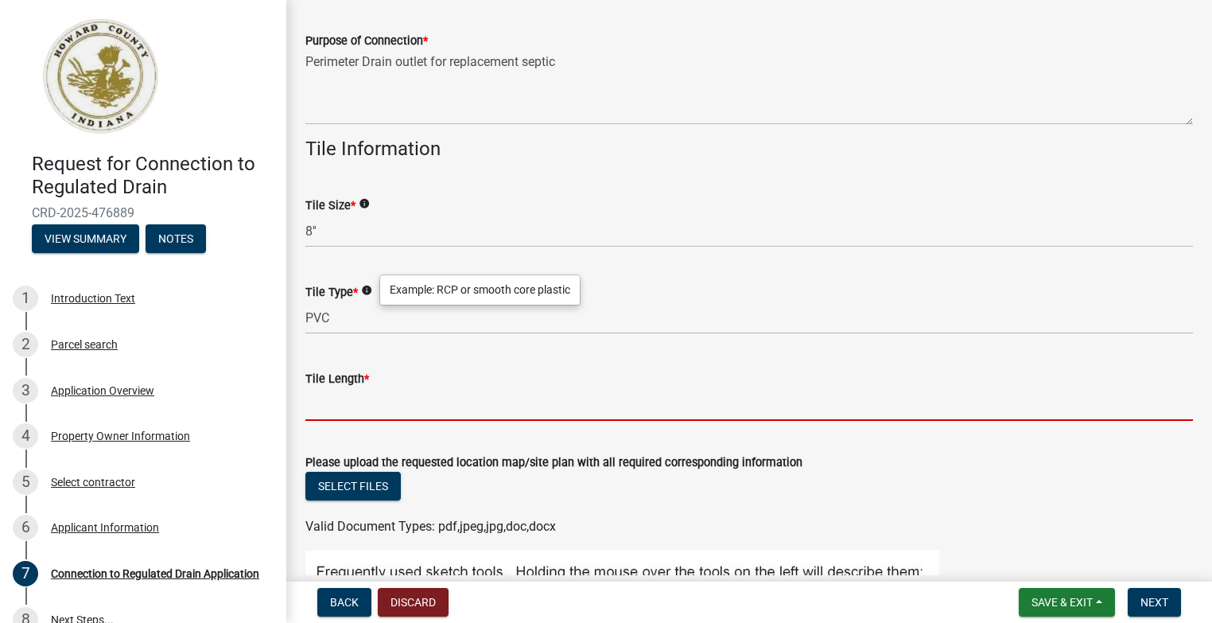
click at [331, 413] on input "Tile Length *" at bounding box center [748, 404] width 887 height 33
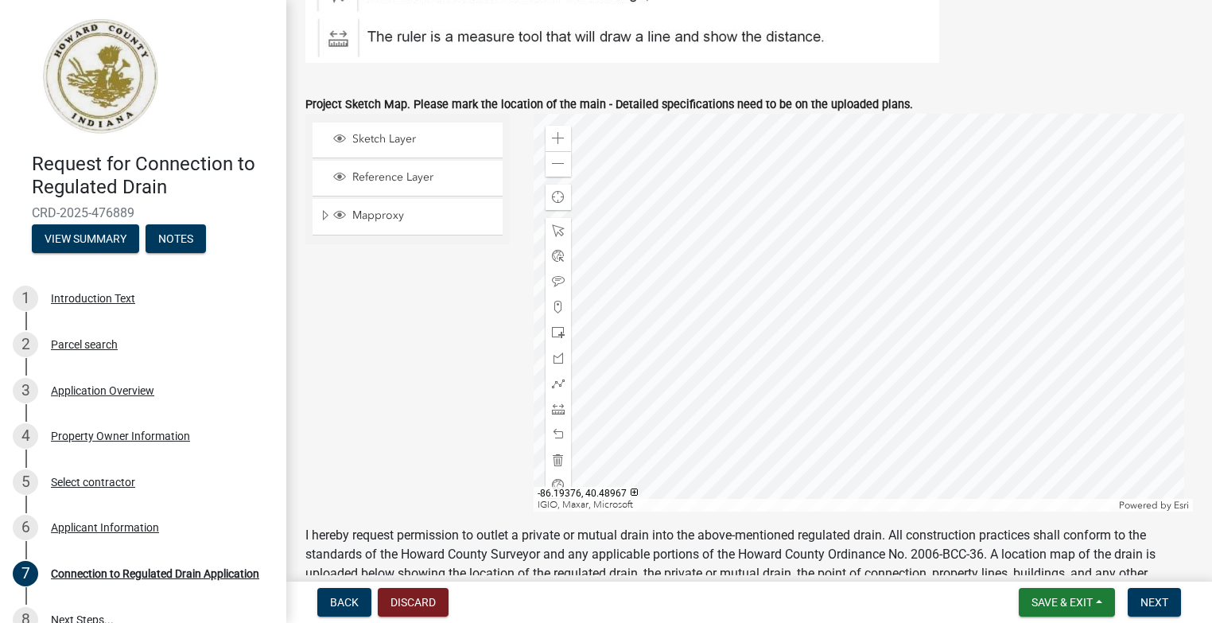
scroll to position [1352, 0]
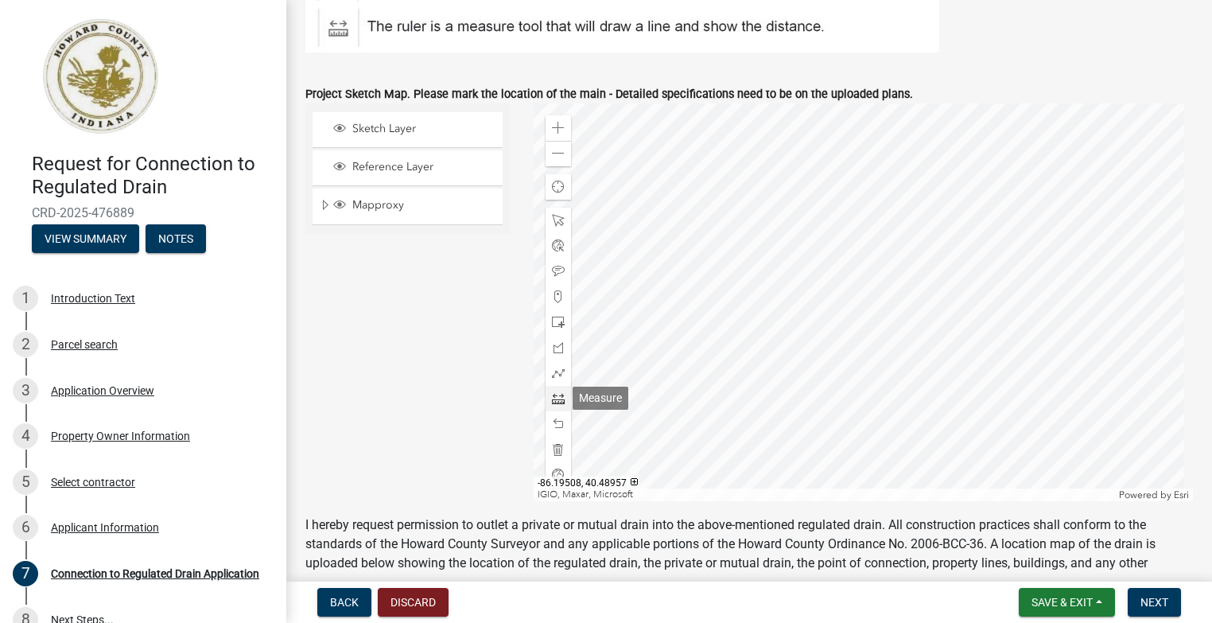
type input "300'"
click at [554, 402] on span at bounding box center [558, 398] width 13 height 13
click at [929, 380] on div at bounding box center [864, 302] width 660 height 398
click at [884, 379] on div at bounding box center [864, 302] width 660 height 398
click at [883, 335] on div at bounding box center [864, 302] width 660 height 398
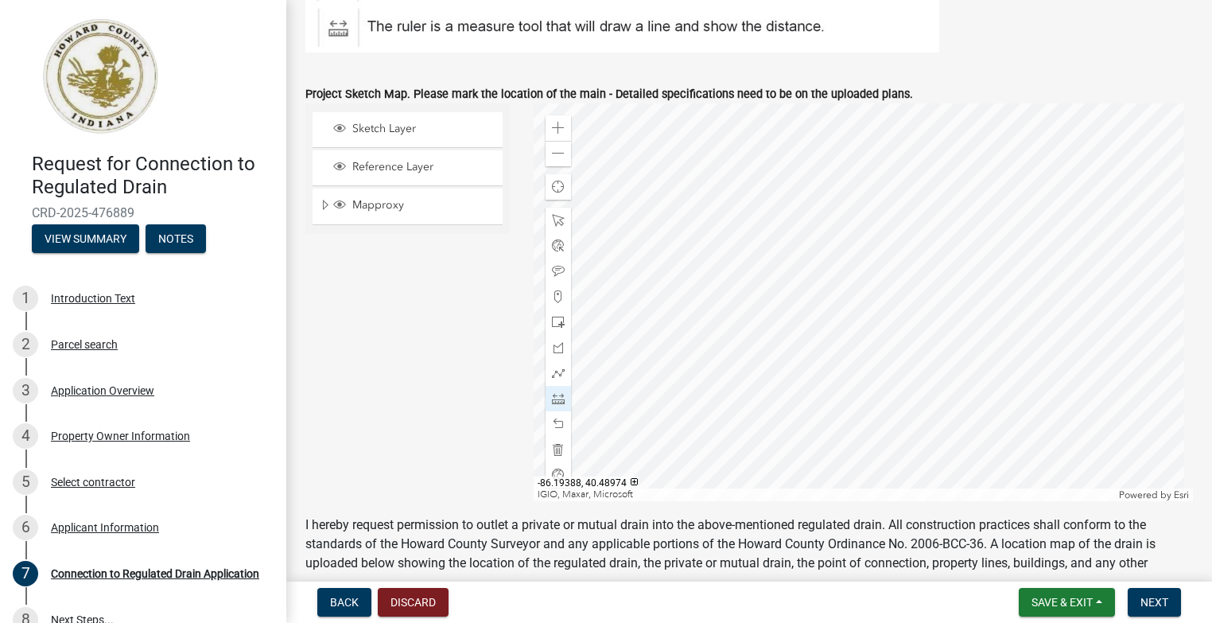
click at [821, 335] on div at bounding box center [864, 302] width 660 height 398
click at [554, 273] on span at bounding box center [558, 271] width 13 height 13
click at [946, 381] on div at bounding box center [864, 302] width 660 height 398
click at [555, 218] on span at bounding box center [558, 220] width 13 height 13
click at [929, 374] on div at bounding box center [864, 302] width 660 height 398
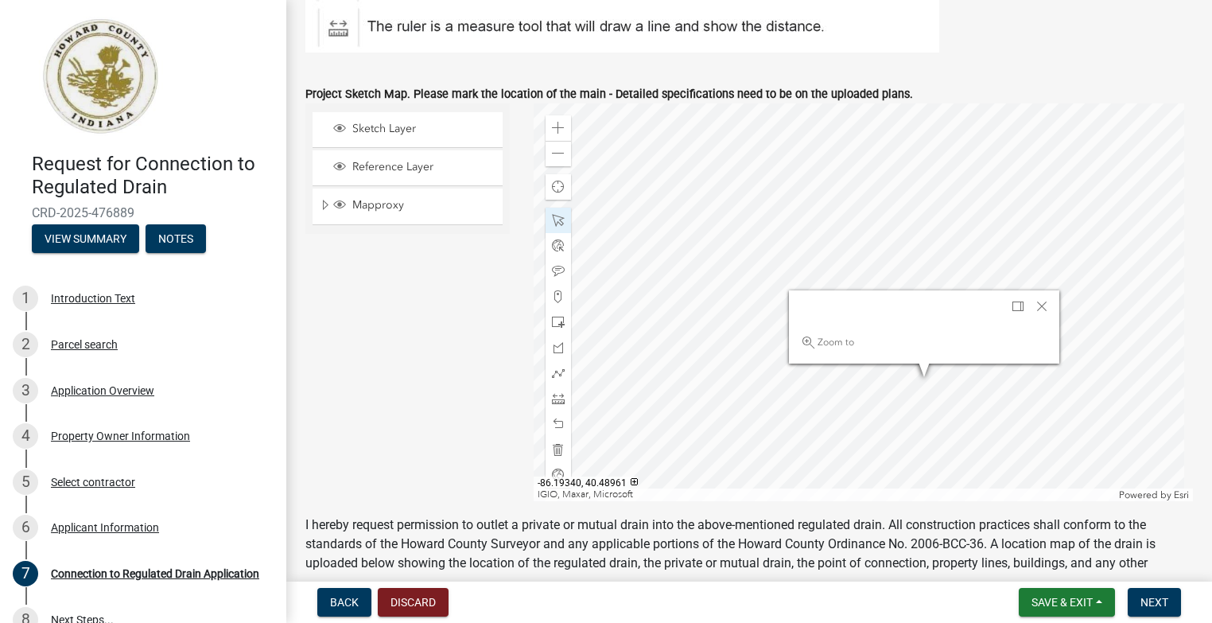
click at [922, 376] on div at bounding box center [864, 302] width 660 height 398
click at [1038, 303] on span "Close" at bounding box center [1041, 306] width 13 height 13
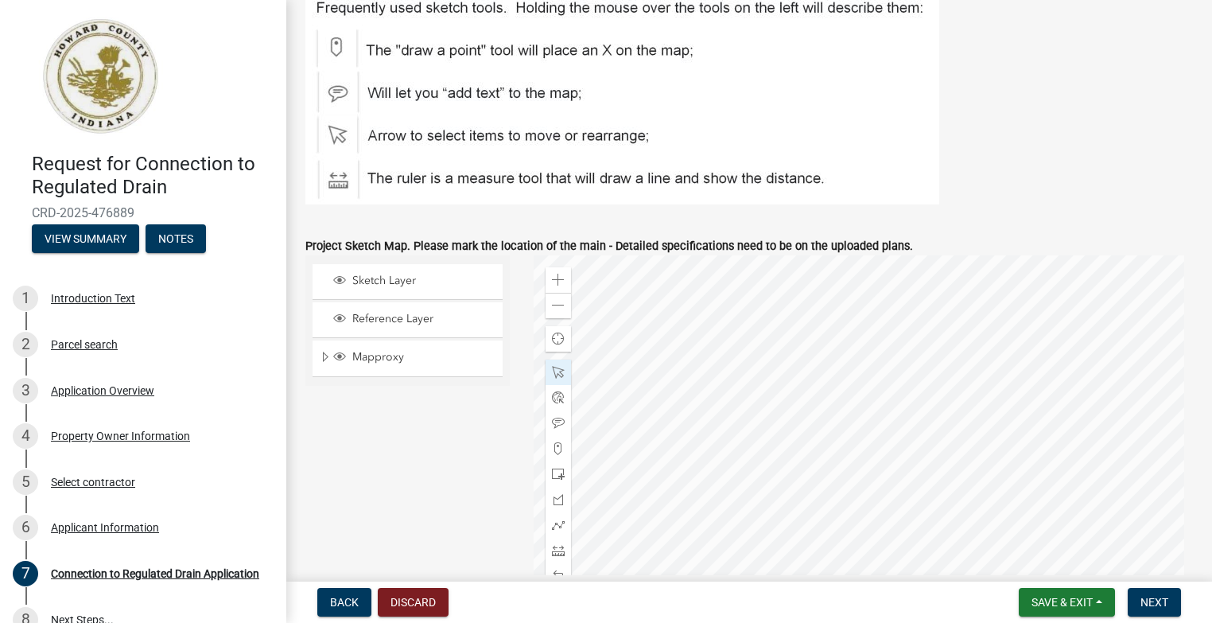
scroll to position [1193, 0]
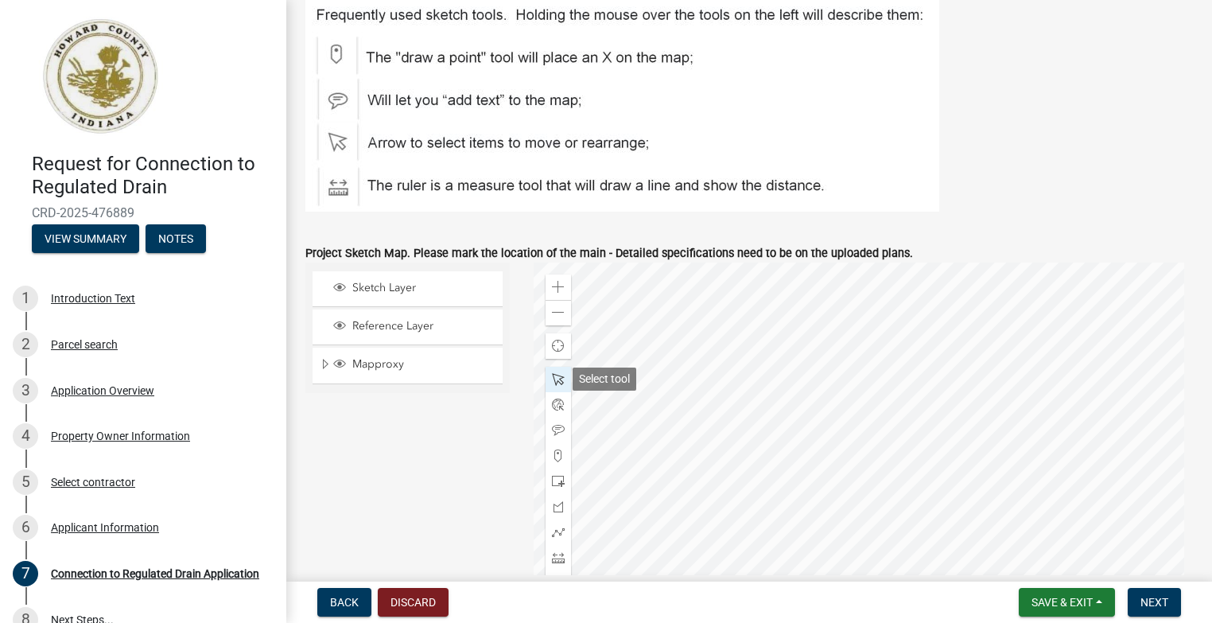
click at [552, 374] on span at bounding box center [558, 379] width 13 height 13
click at [927, 534] on div at bounding box center [864, 461] width 660 height 398
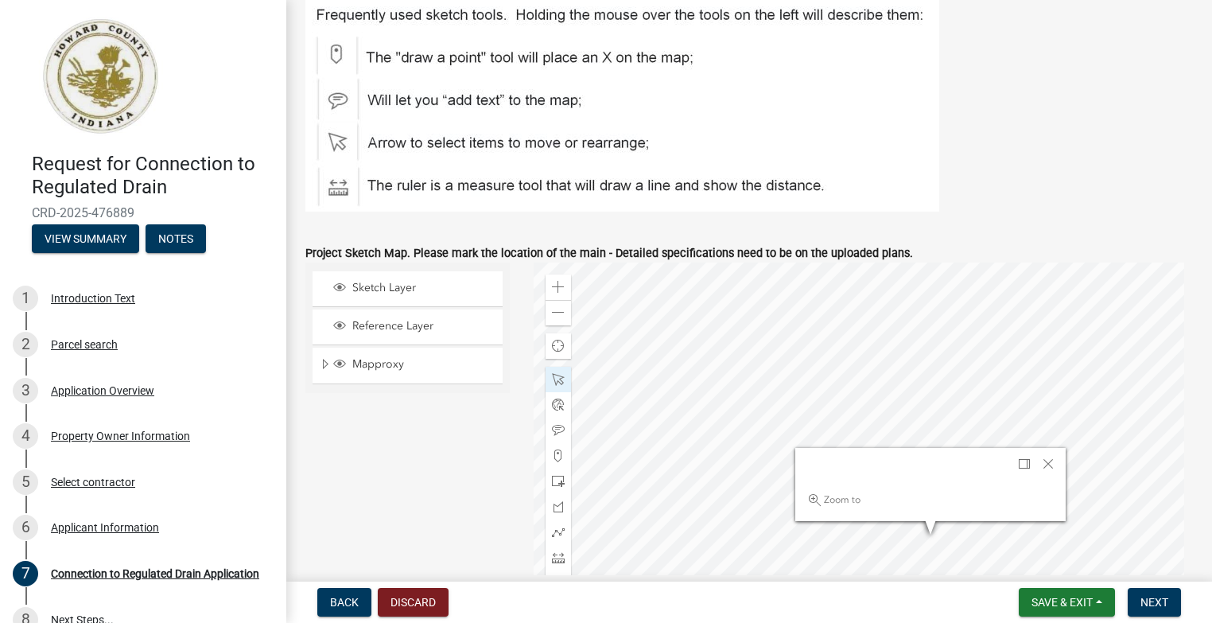
drag, startPoint x: 928, startPoint y: 481, endPoint x: 953, endPoint y: 475, distance: 26.2
click at [953, 475] on div "Zoom to 1 results" at bounding box center [930, 484] width 270 height 73
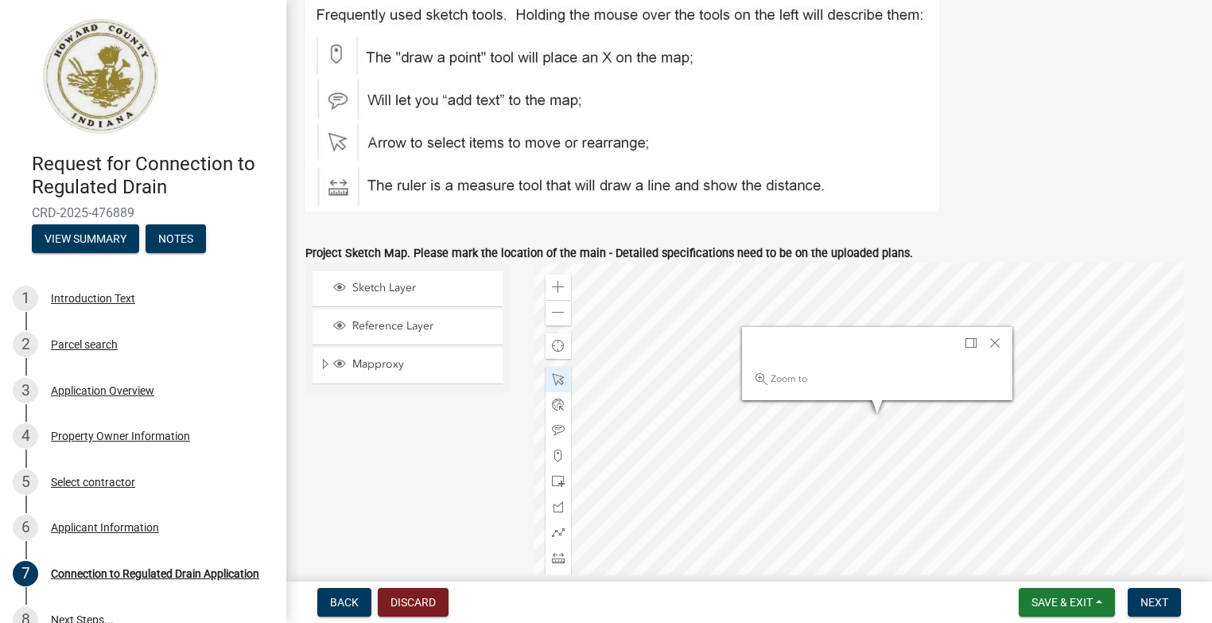
click at [876, 409] on div at bounding box center [864, 461] width 660 height 398
click at [968, 340] on span "Dock" at bounding box center [970, 342] width 13 height 13
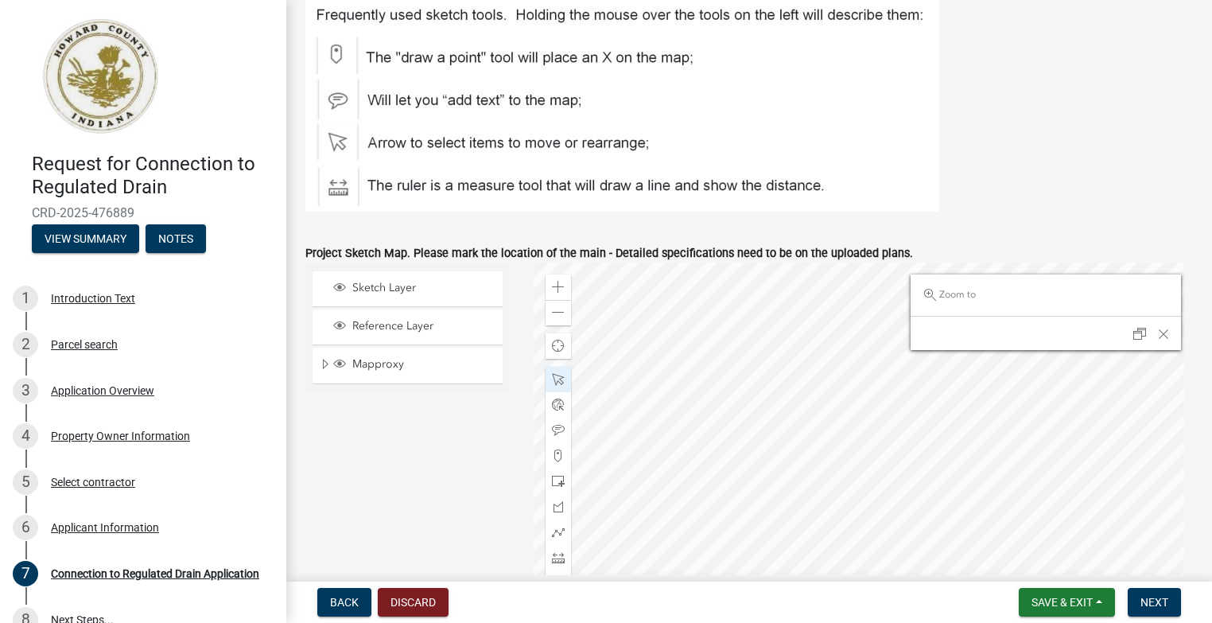
click at [886, 419] on div at bounding box center [864, 461] width 660 height 398
click at [880, 423] on div at bounding box center [864, 461] width 660 height 398
click at [1157, 339] on span "Close" at bounding box center [1163, 334] width 13 height 13
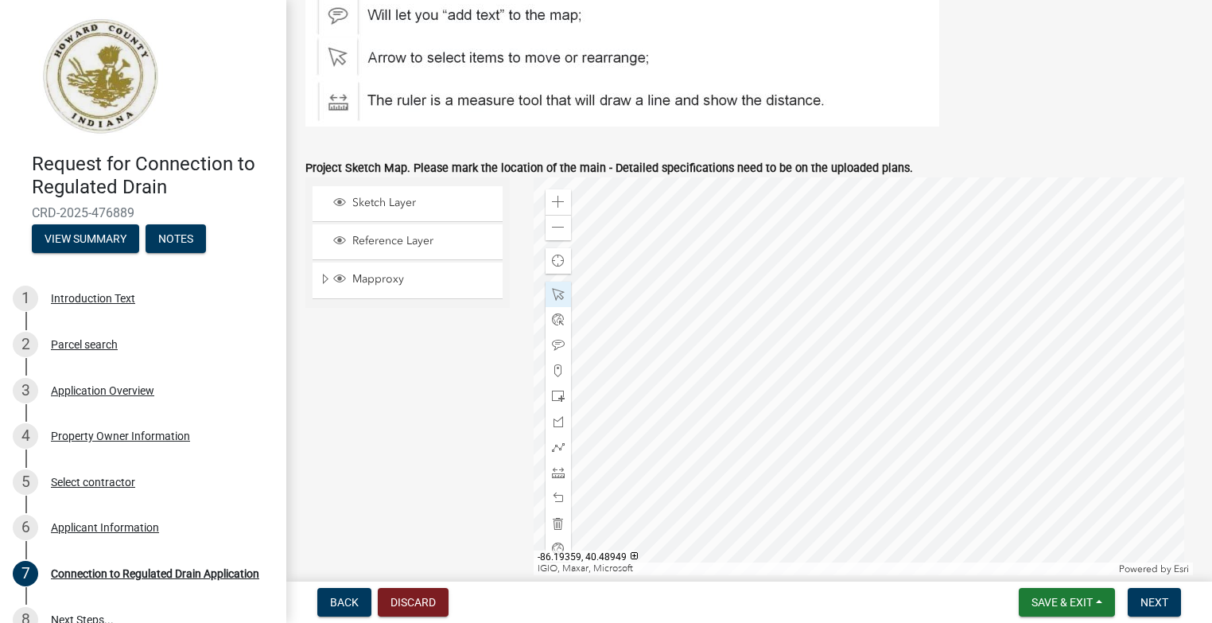
scroll to position [1198, 0]
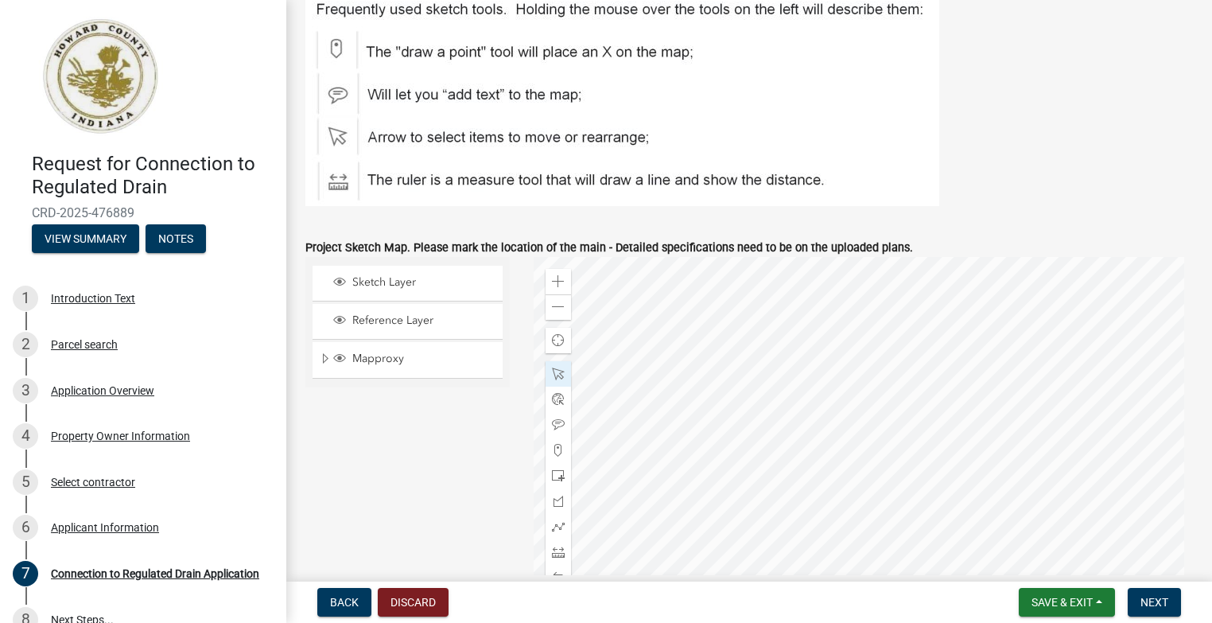
click at [420, 94] on img at bounding box center [622, 97] width 634 height 218
click at [619, 402] on div at bounding box center [864, 456] width 660 height 398
click at [555, 455] on span at bounding box center [558, 450] width 13 height 13
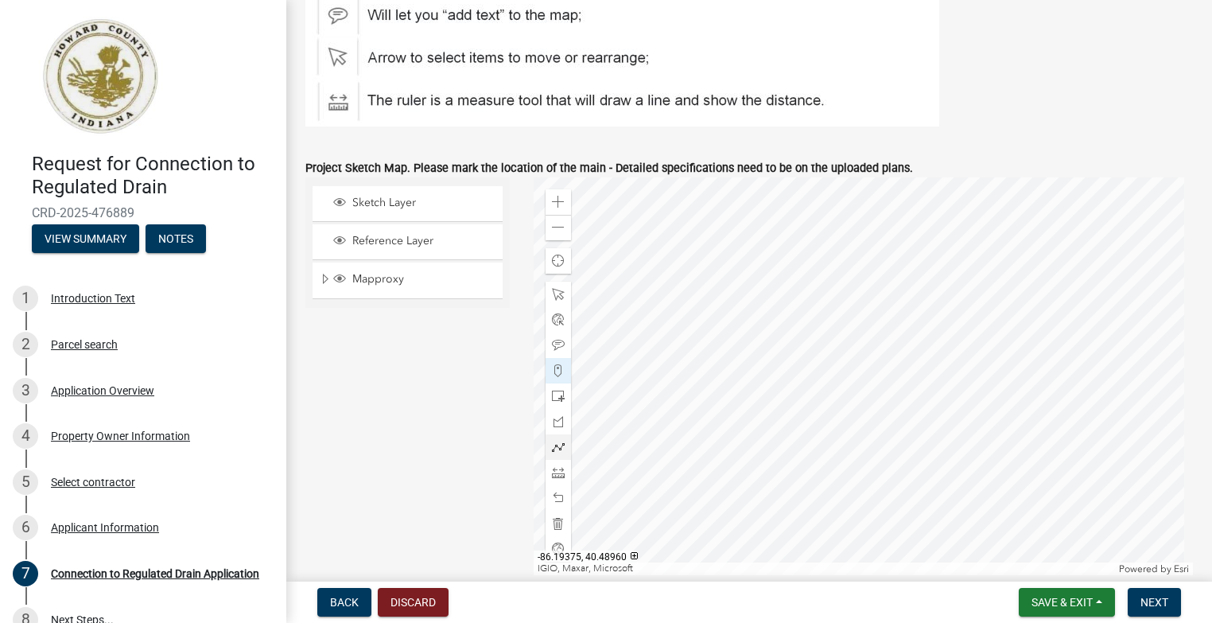
click at [615, 340] on div at bounding box center [864, 376] width 660 height 398
click at [642, 308] on div at bounding box center [864, 376] width 660 height 398
click at [553, 294] on span at bounding box center [558, 294] width 13 height 13
click at [817, 385] on div at bounding box center [864, 376] width 660 height 398
click at [449, 15] on img at bounding box center [622, 18] width 634 height 218
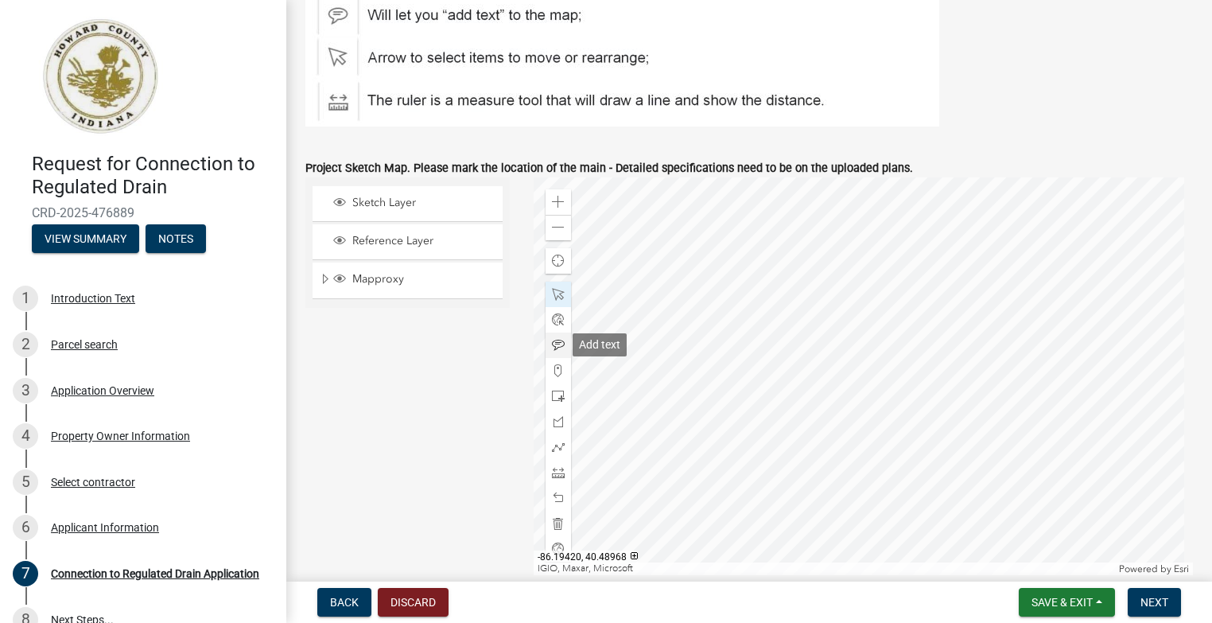
click at [555, 346] on span at bounding box center [558, 345] width 13 height 13
click at [802, 320] on div at bounding box center [864, 376] width 660 height 398
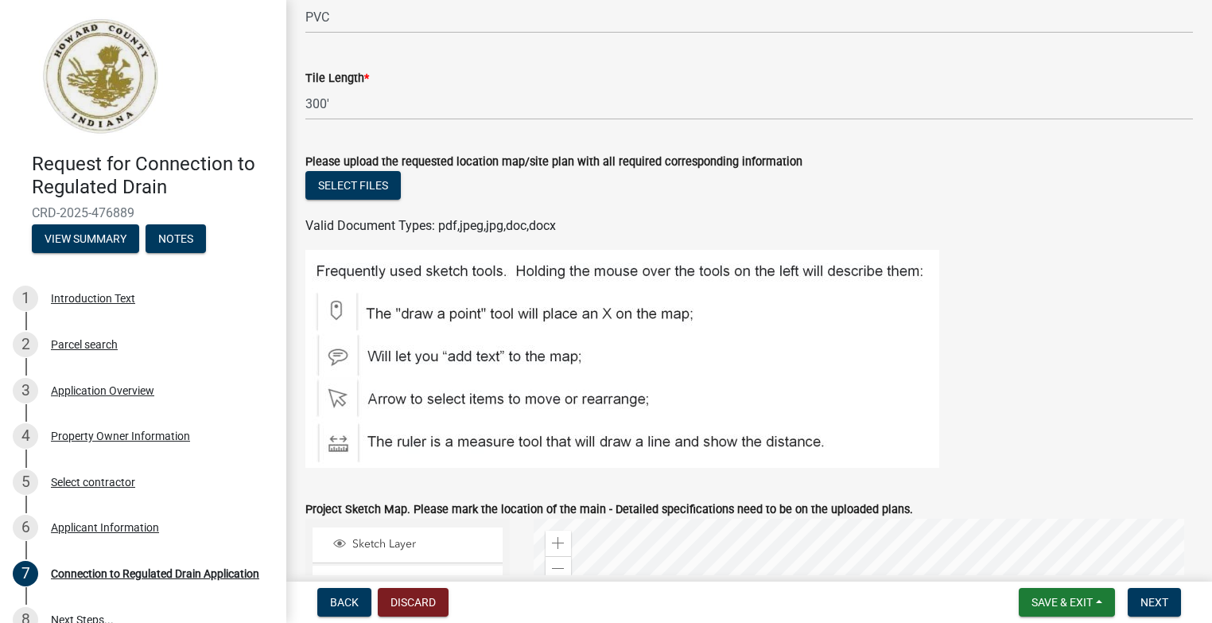
scroll to position [880, 0]
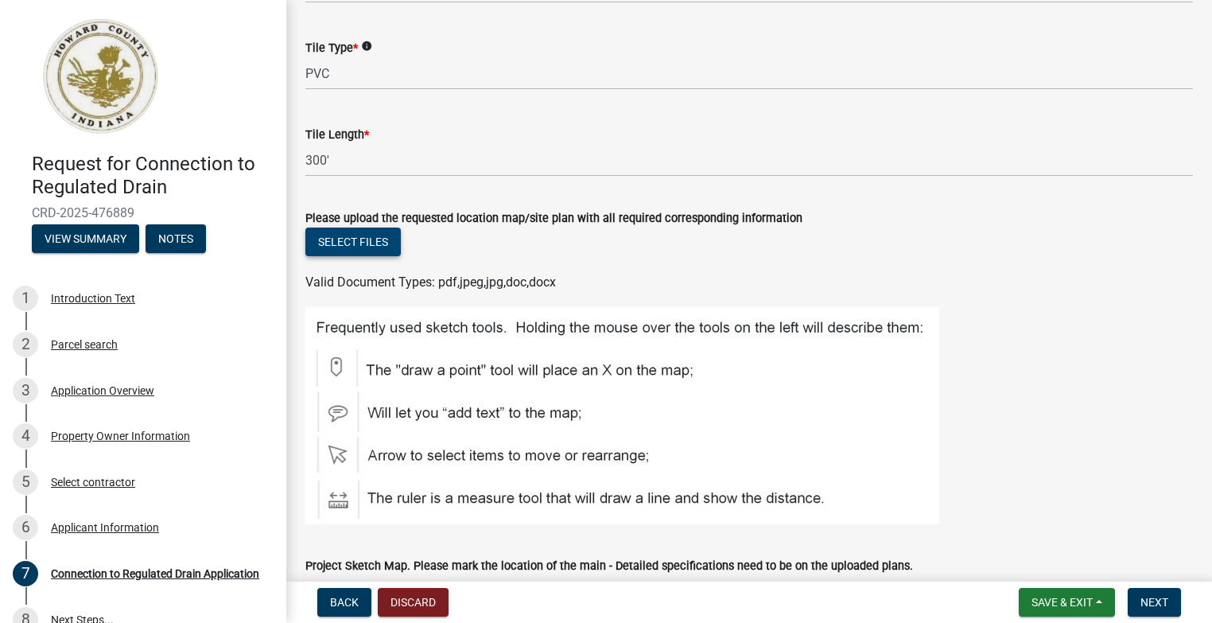
click at [379, 249] on button "Select files" at bounding box center [352, 241] width 95 height 29
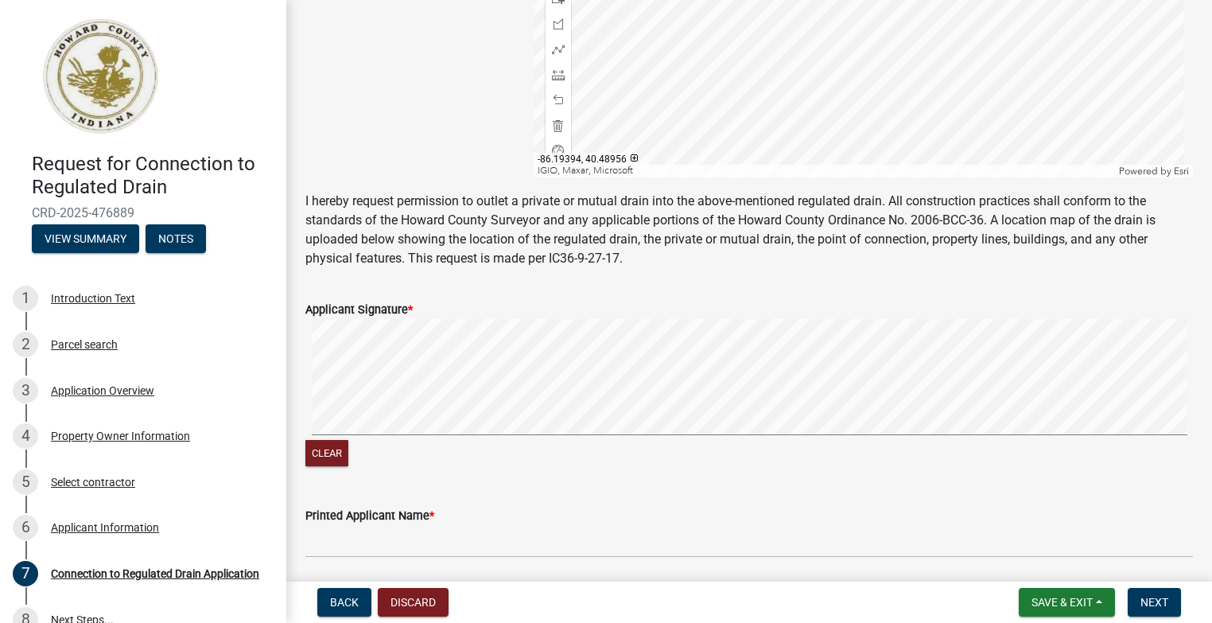
scroll to position [1755, 0]
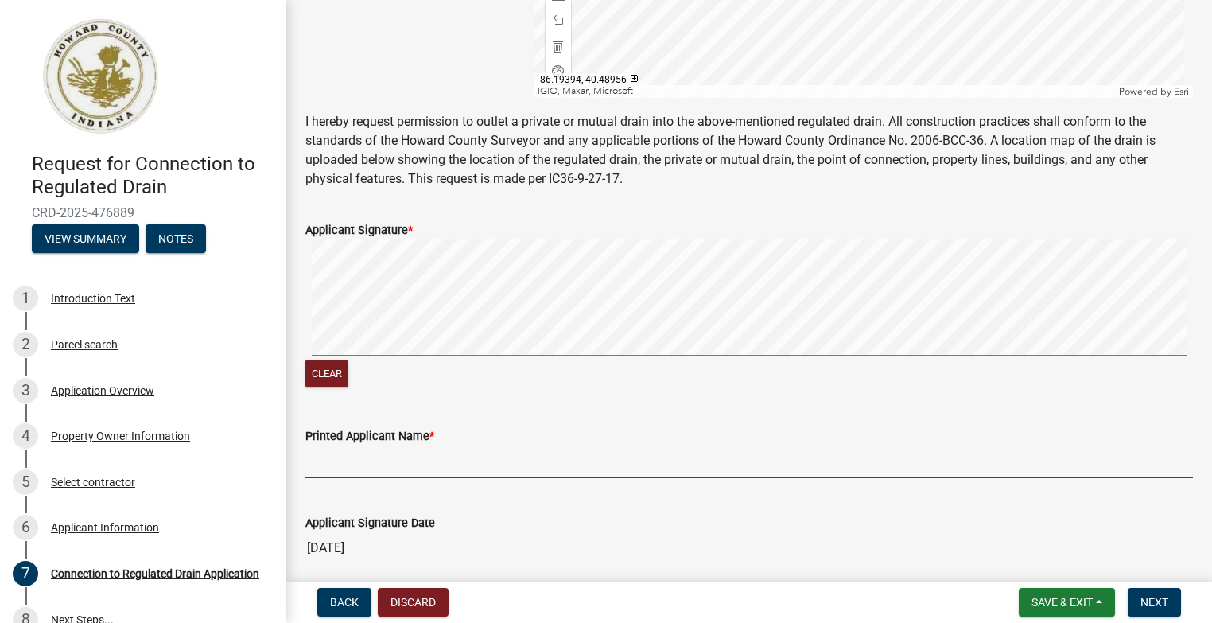
click at [341, 469] on input "Printed Applicant Name *" at bounding box center [748, 461] width 887 height 33
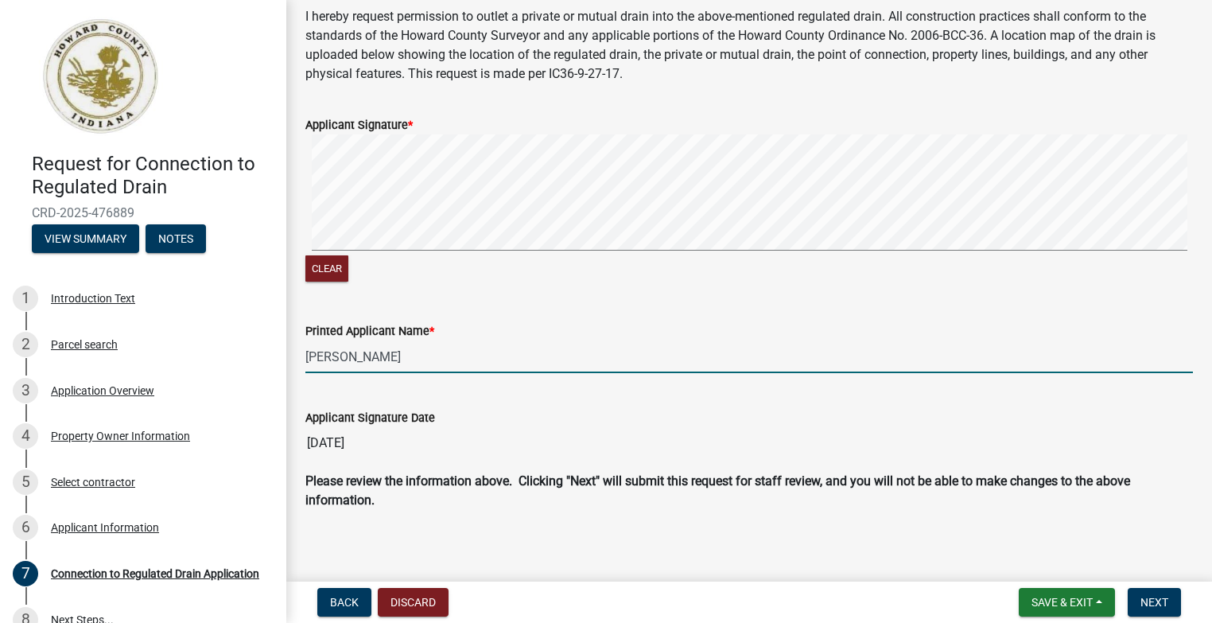
scroll to position [1869, 0]
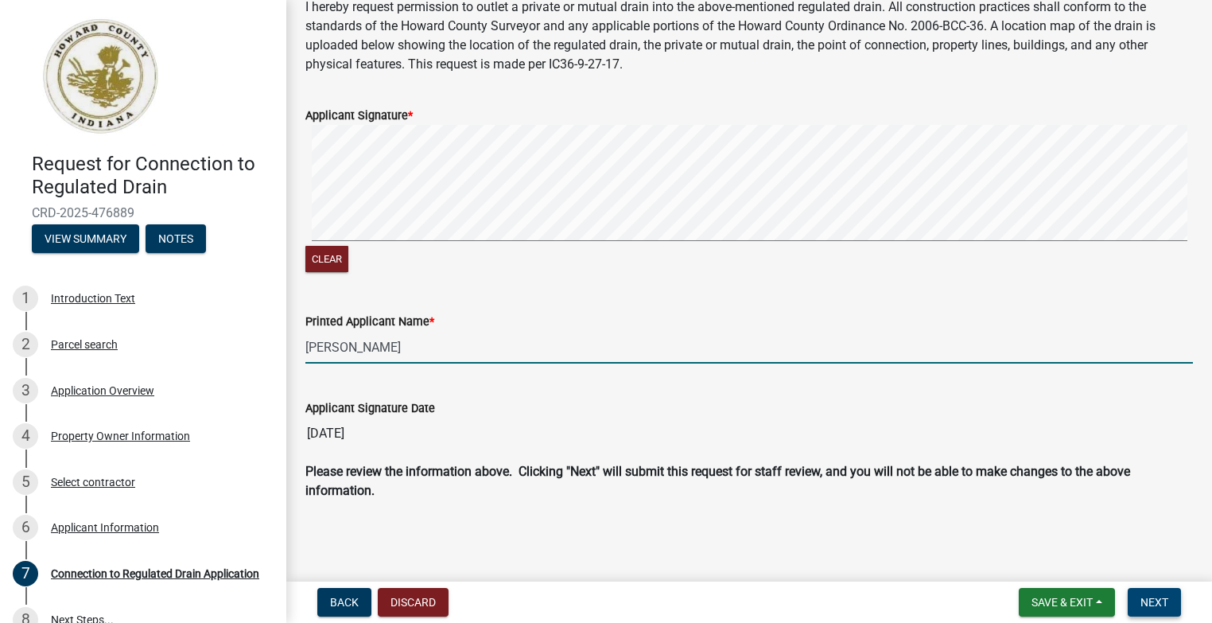
type input "[PERSON_NAME]"
click at [1153, 602] on span "Next" at bounding box center [1154, 602] width 28 height 13
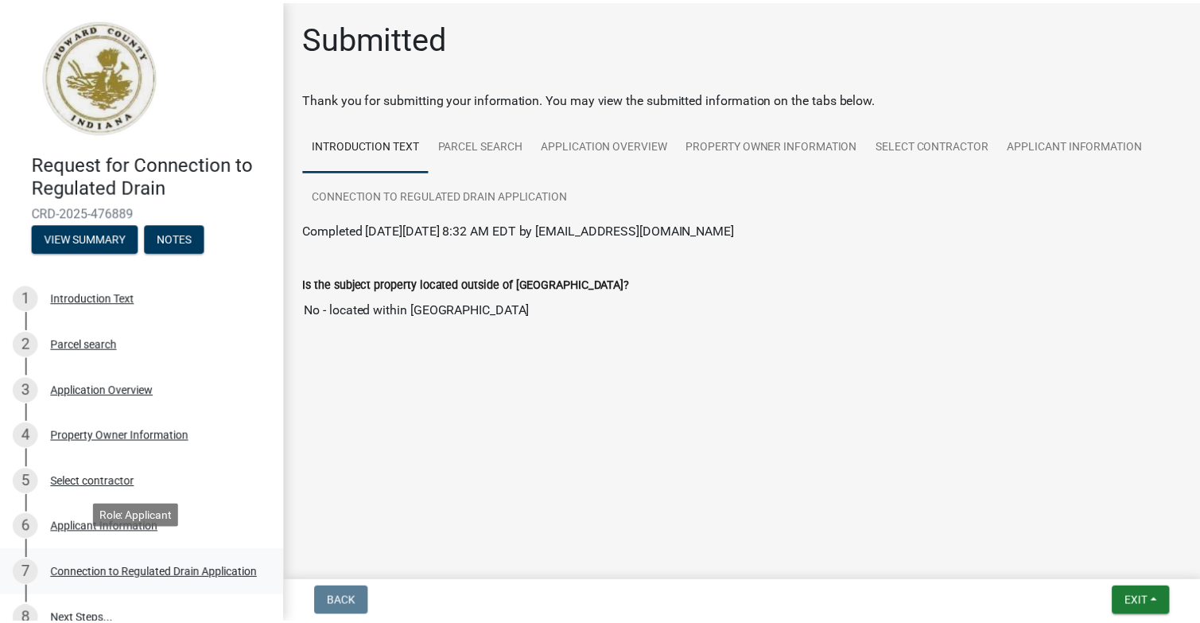
scroll to position [25, 0]
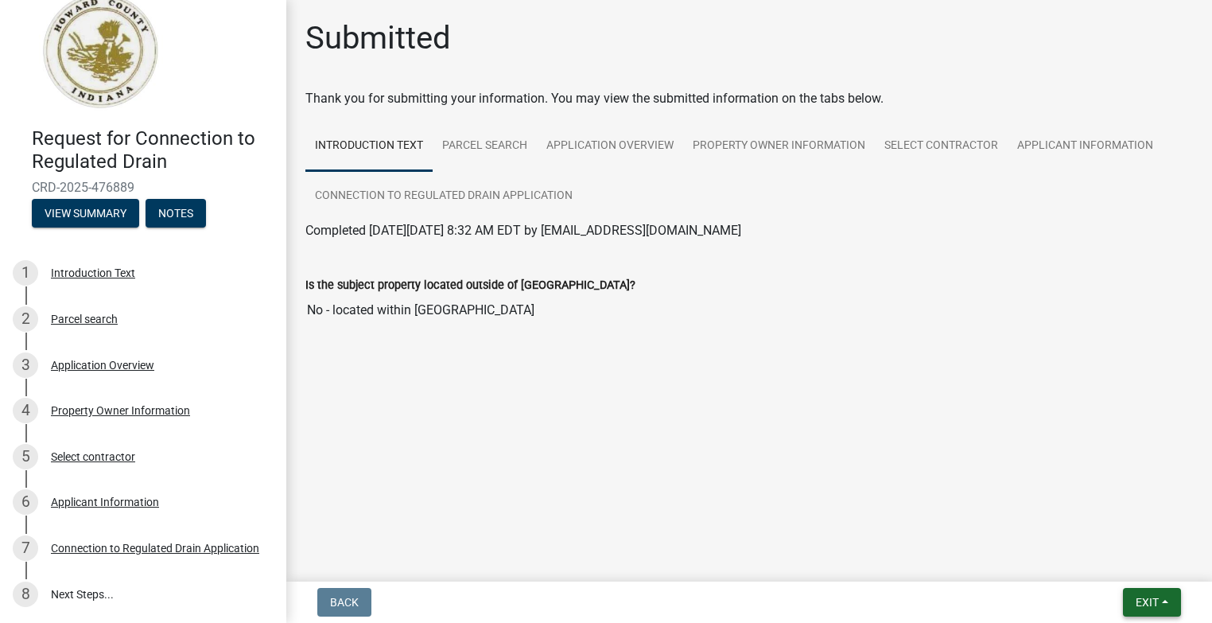
click at [1147, 600] on span "Exit" at bounding box center [1146, 602] width 23 height 13
click at [1116, 561] on button "Save & Exit" at bounding box center [1116, 560] width 127 height 38
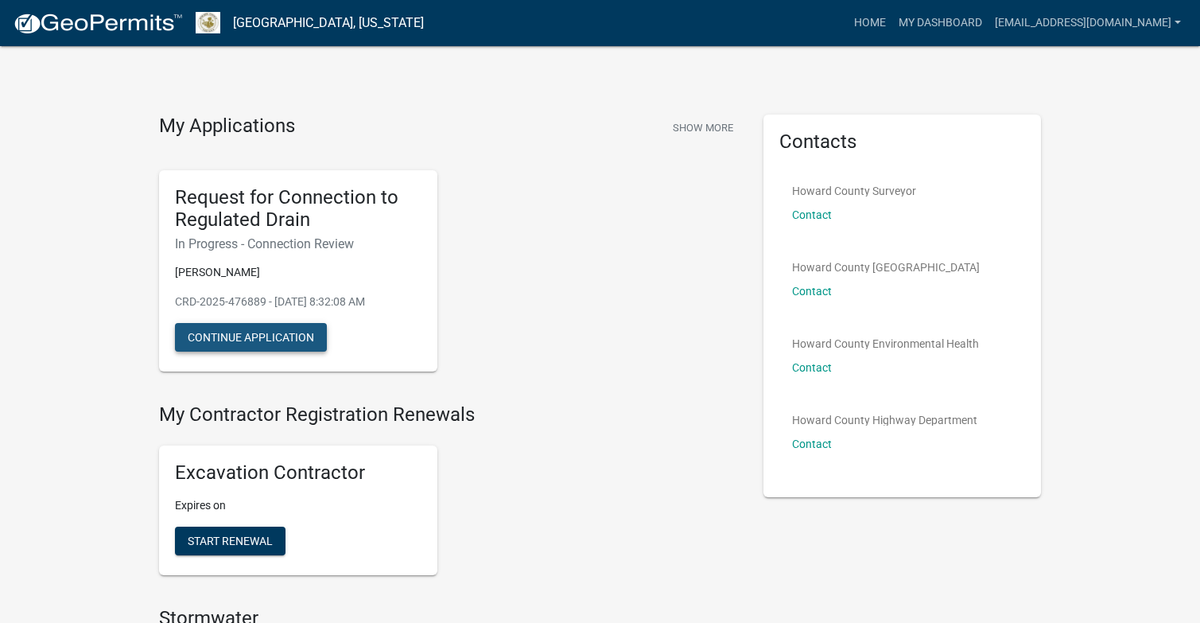
click at [280, 337] on button "Continue Application" at bounding box center [251, 337] width 152 height 29
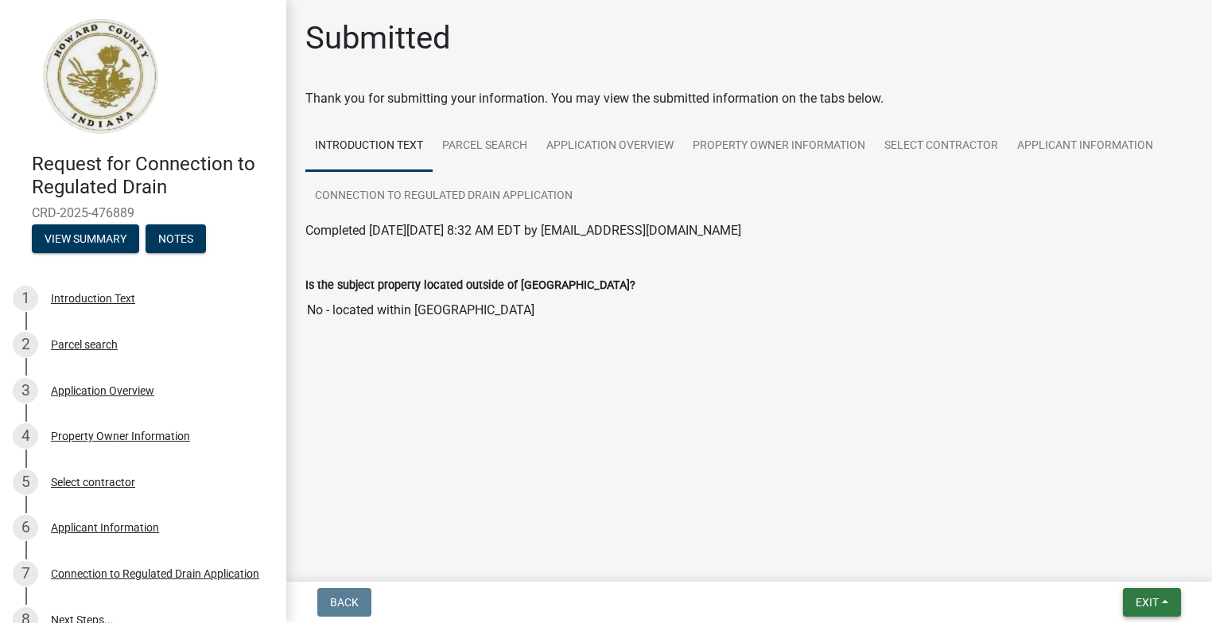
click at [1132, 603] on button "Exit" at bounding box center [1152, 602] width 58 height 29
click at [1097, 561] on button "Save & Exit" at bounding box center [1116, 560] width 127 height 38
